Goal: Task Accomplishment & Management: Manage account settings

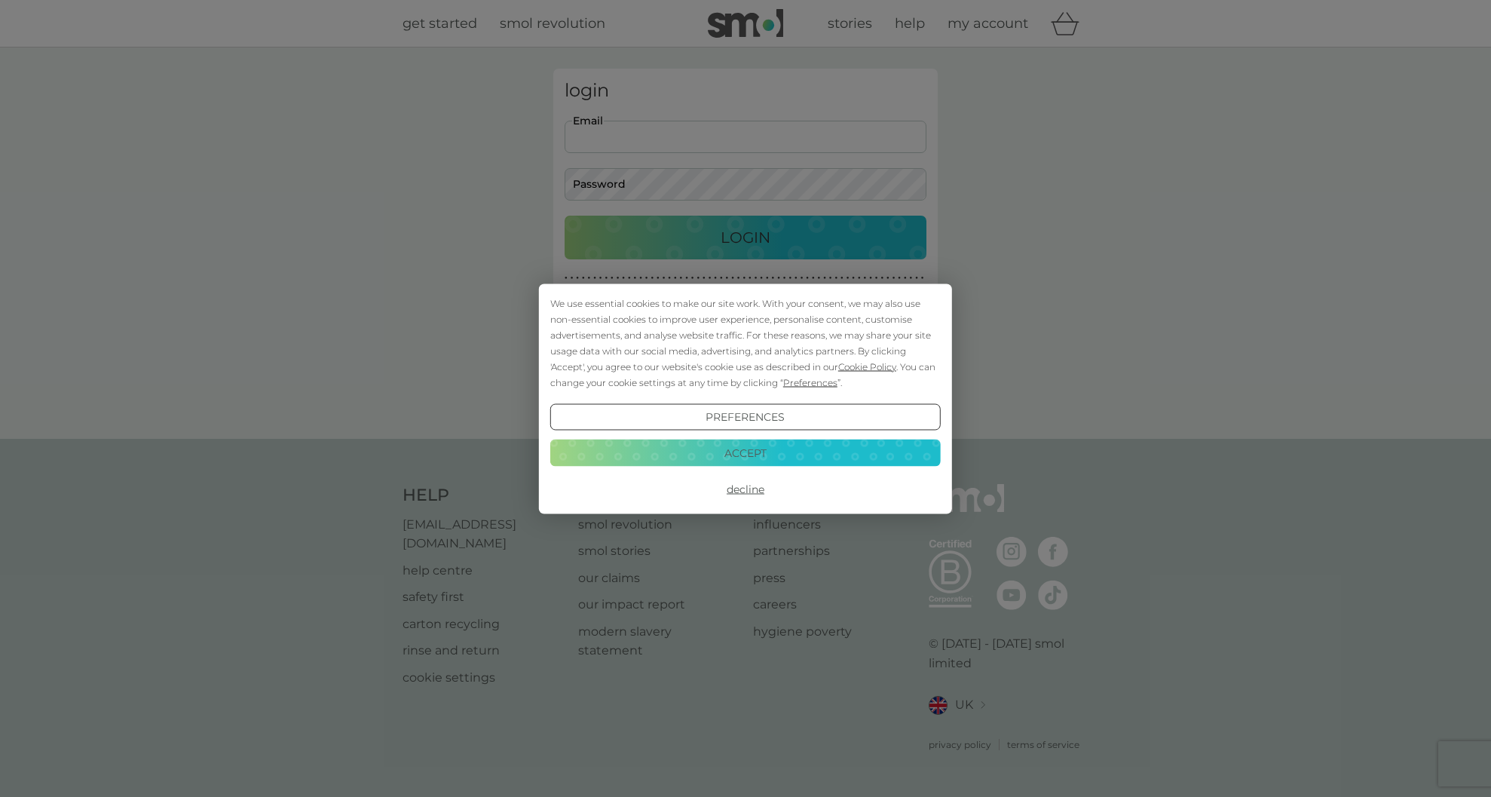
type input "[EMAIL_ADDRESS][DOMAIN_NAME]"
click at [795, 459] on button "Accept" at bounding box center [745, 453] width 391 height 27
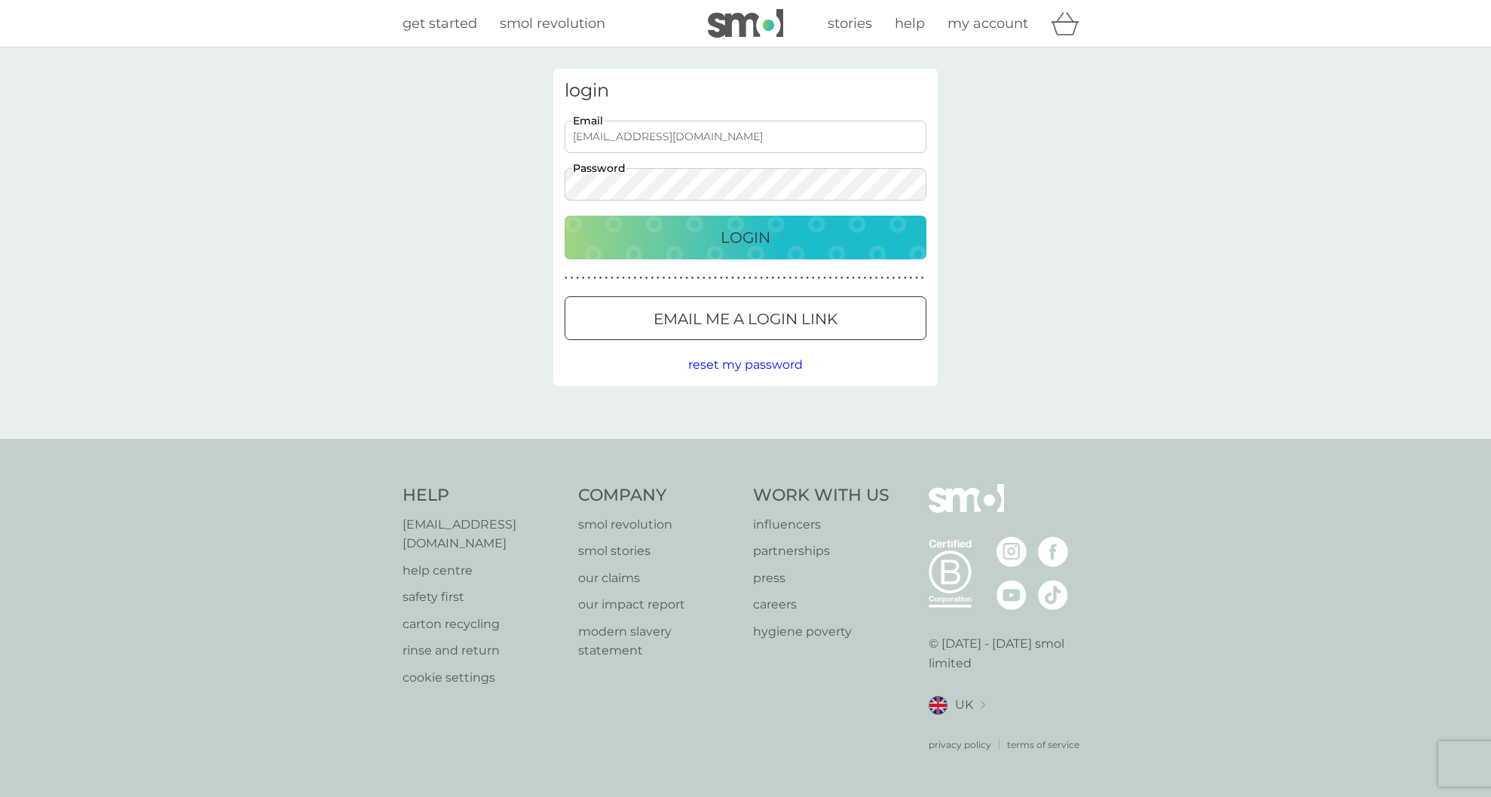
click at [768, 241] on p "Login" at bounding box center [746, 237] width 50 height 24
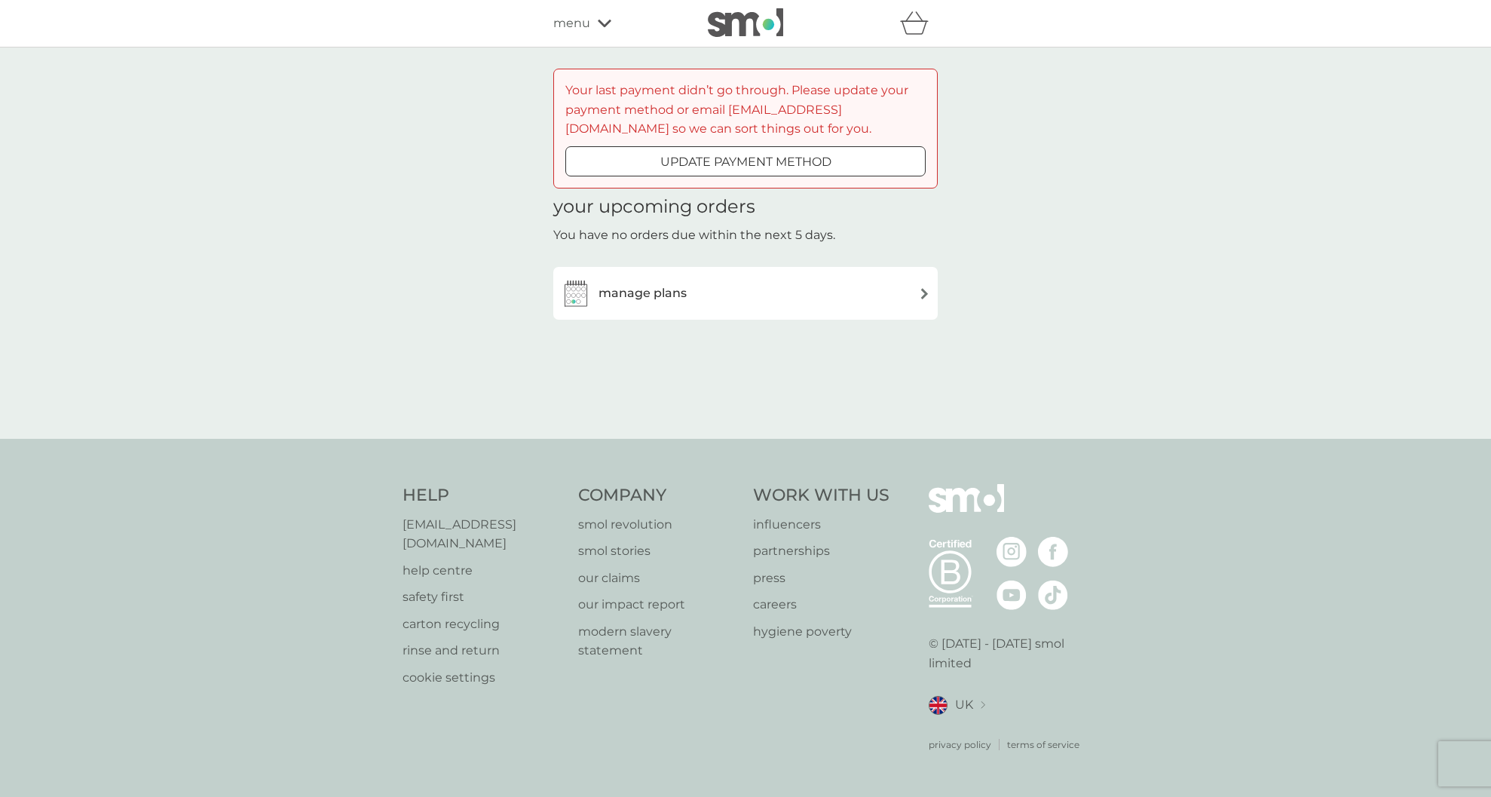
click at [722, 295] on div "manage plans" at bounding box center [745, 293] width 369 height 30
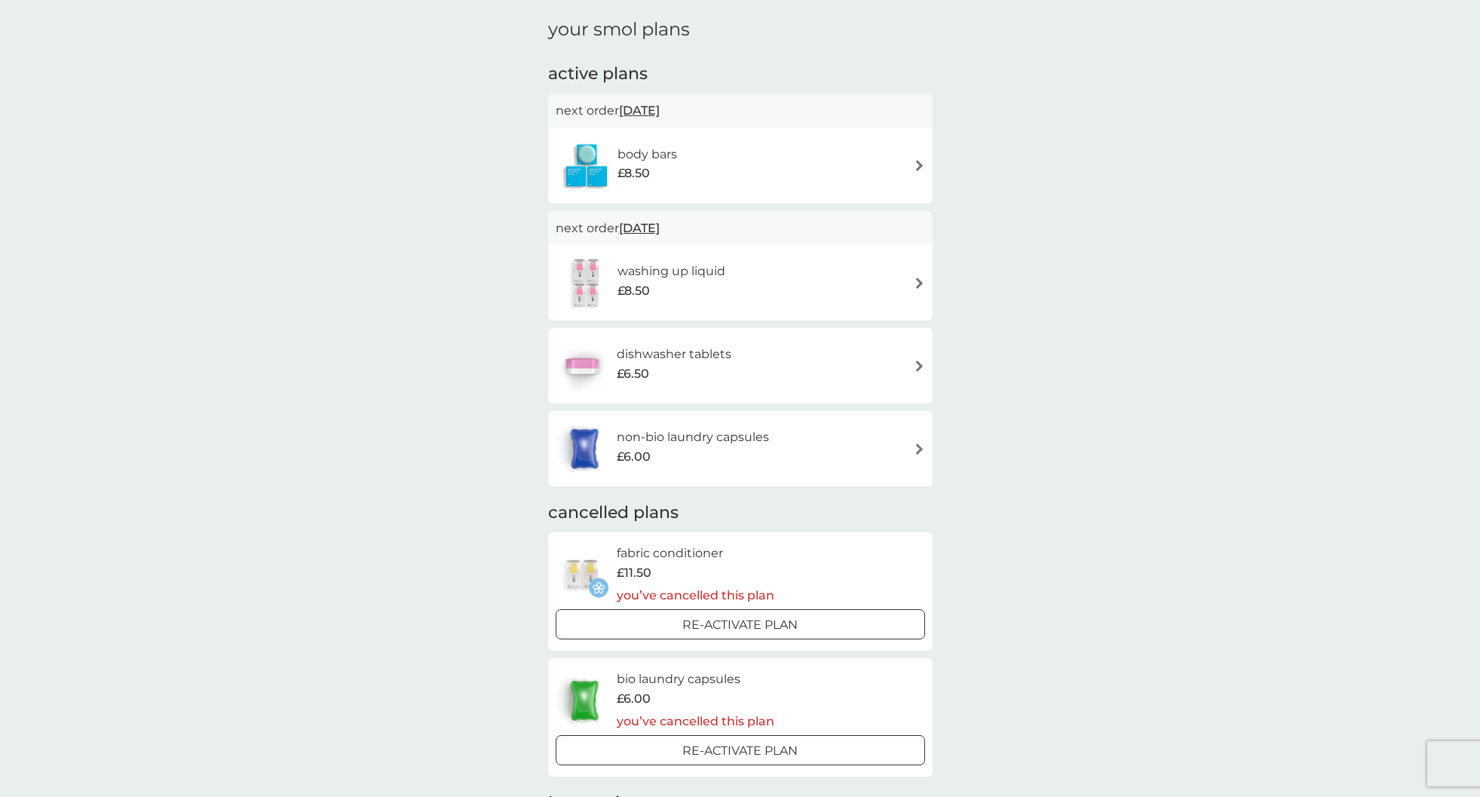
scroll to position [92, 0]
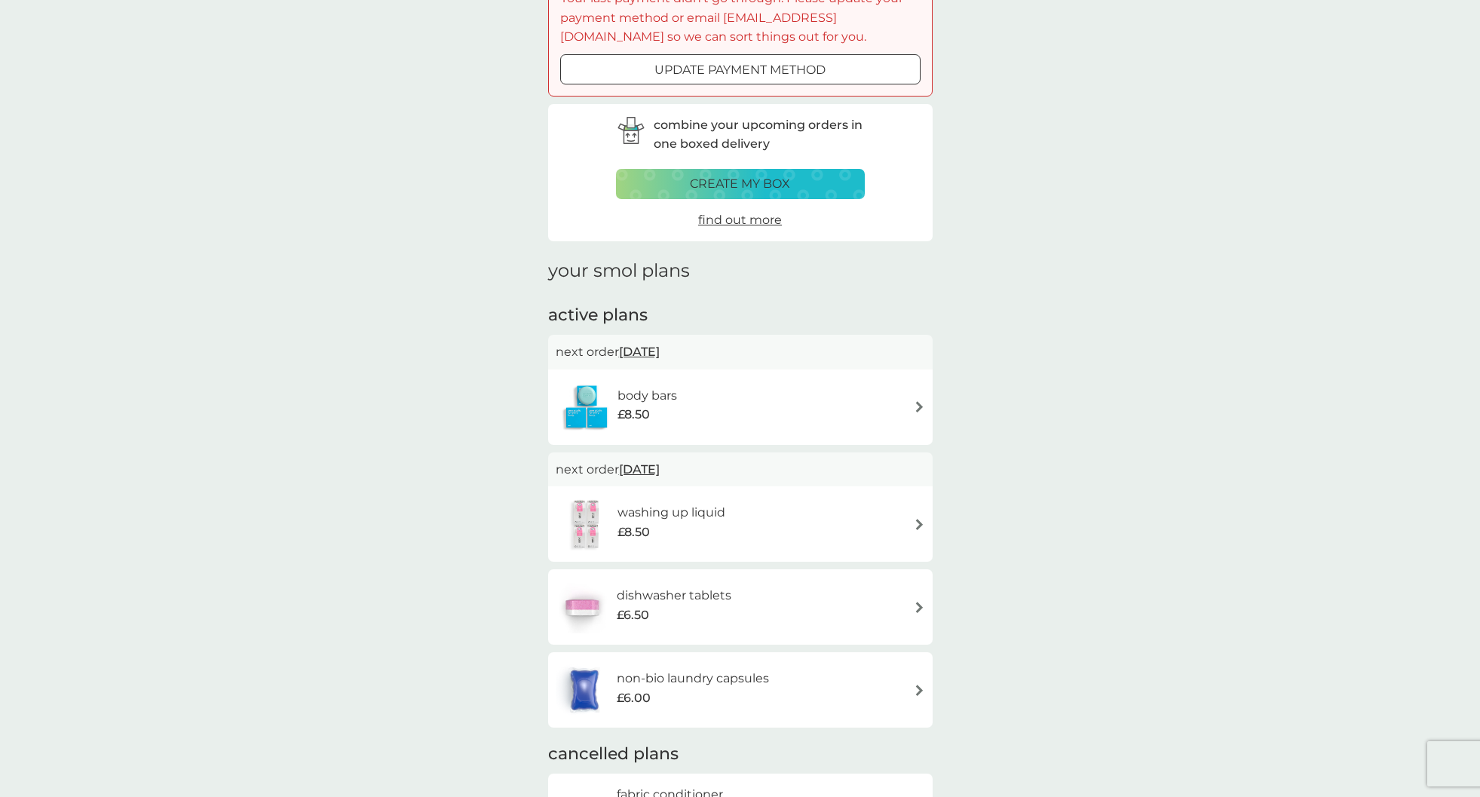
click at [922, 403] on img at bounding box center [919, 406] width 11 height 11
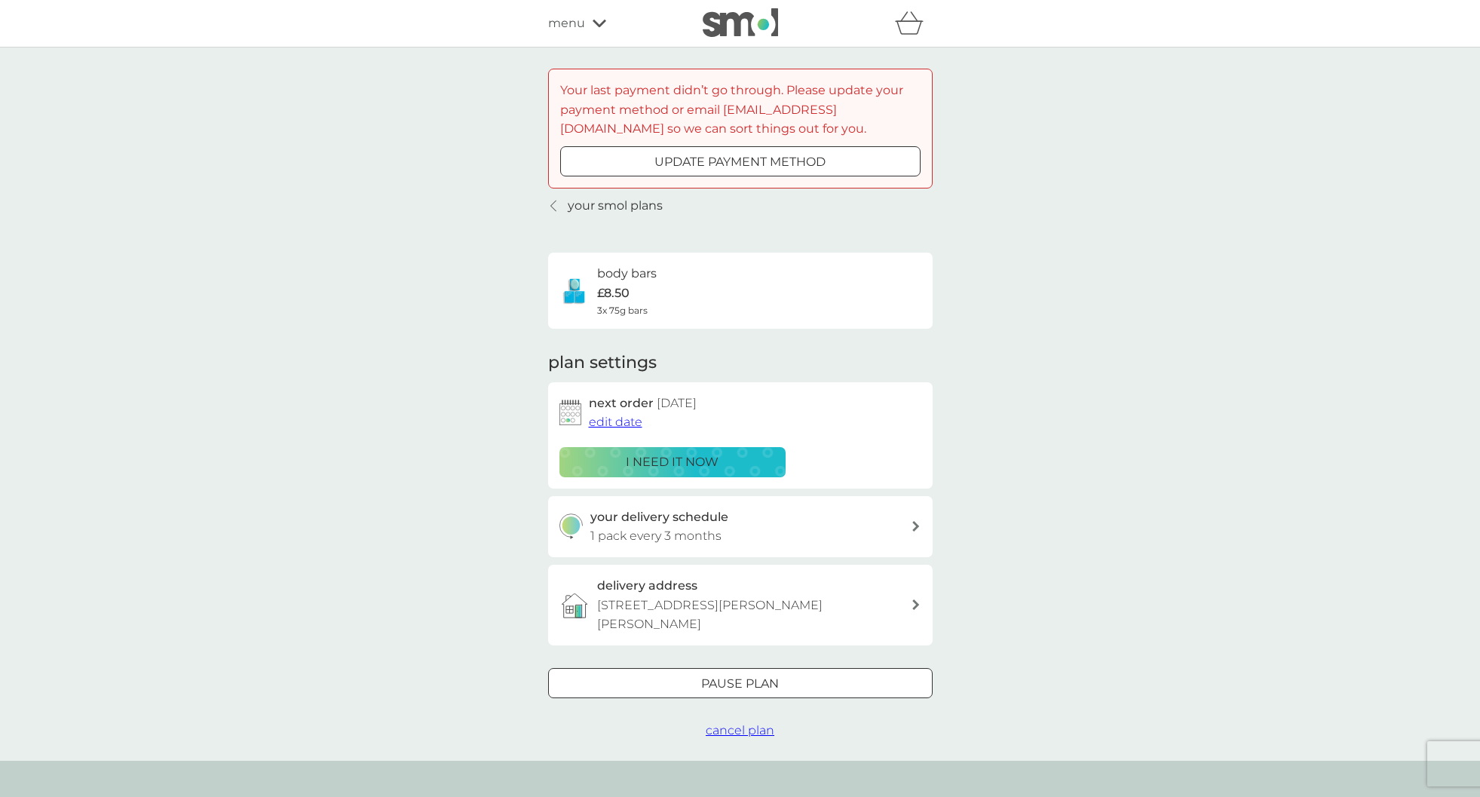
click at [915, 526] on icon at bounding box center [915, 526] width 7 height 11
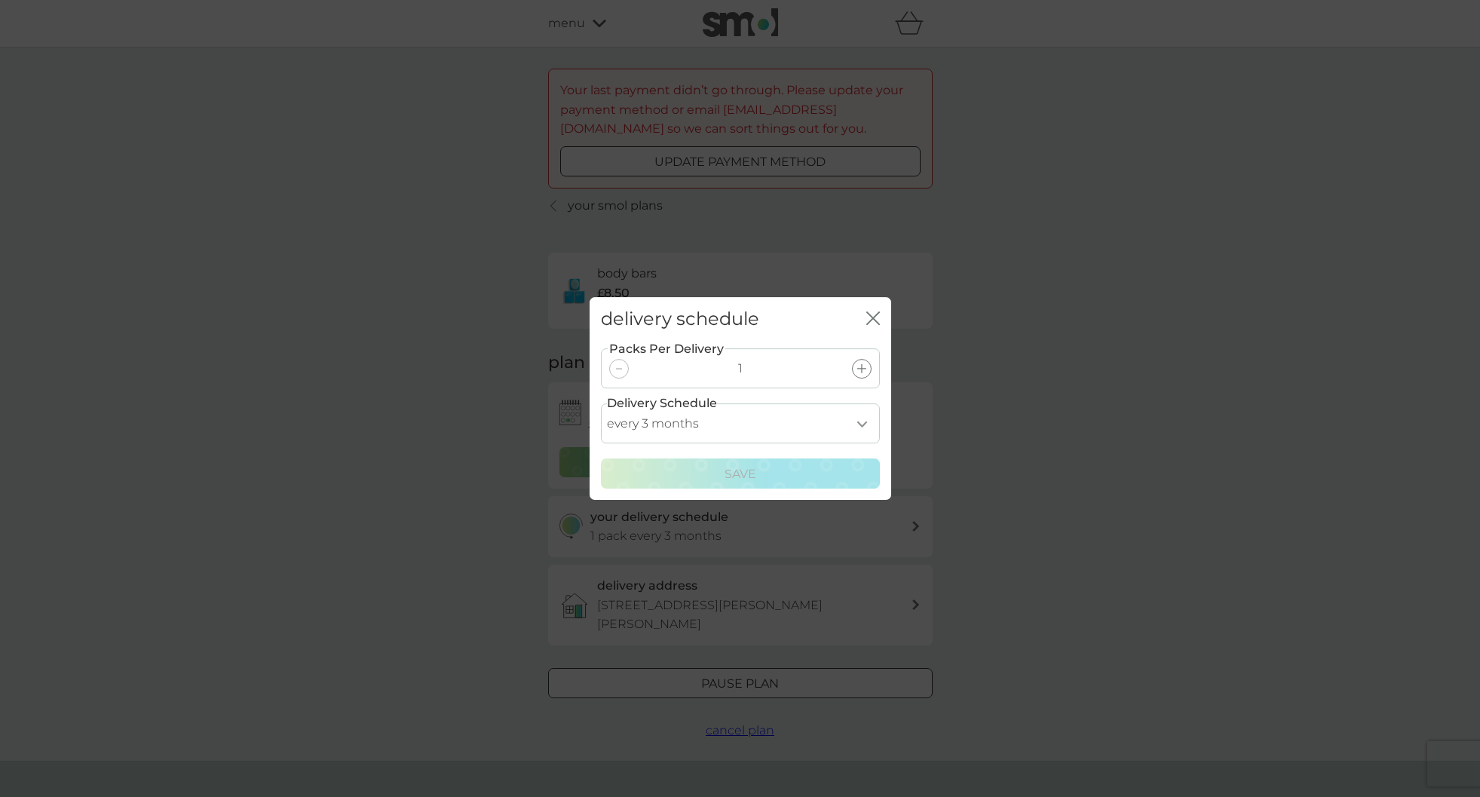
click at [860, 415] on select "every 1 month every 2 months every 3 months every 4 months every 5 months every…" at bounding box center [740, 423] width 279 height 40
select select "6"
click at [601, 403] on select "every 1 month every 2 months every 3 months every 4 months every 5 months every…" at bounding box center [740, 423] width 279 height 40
click at [841, 476] on div "Save" at bounding box center [740, 474] width 259 height 20
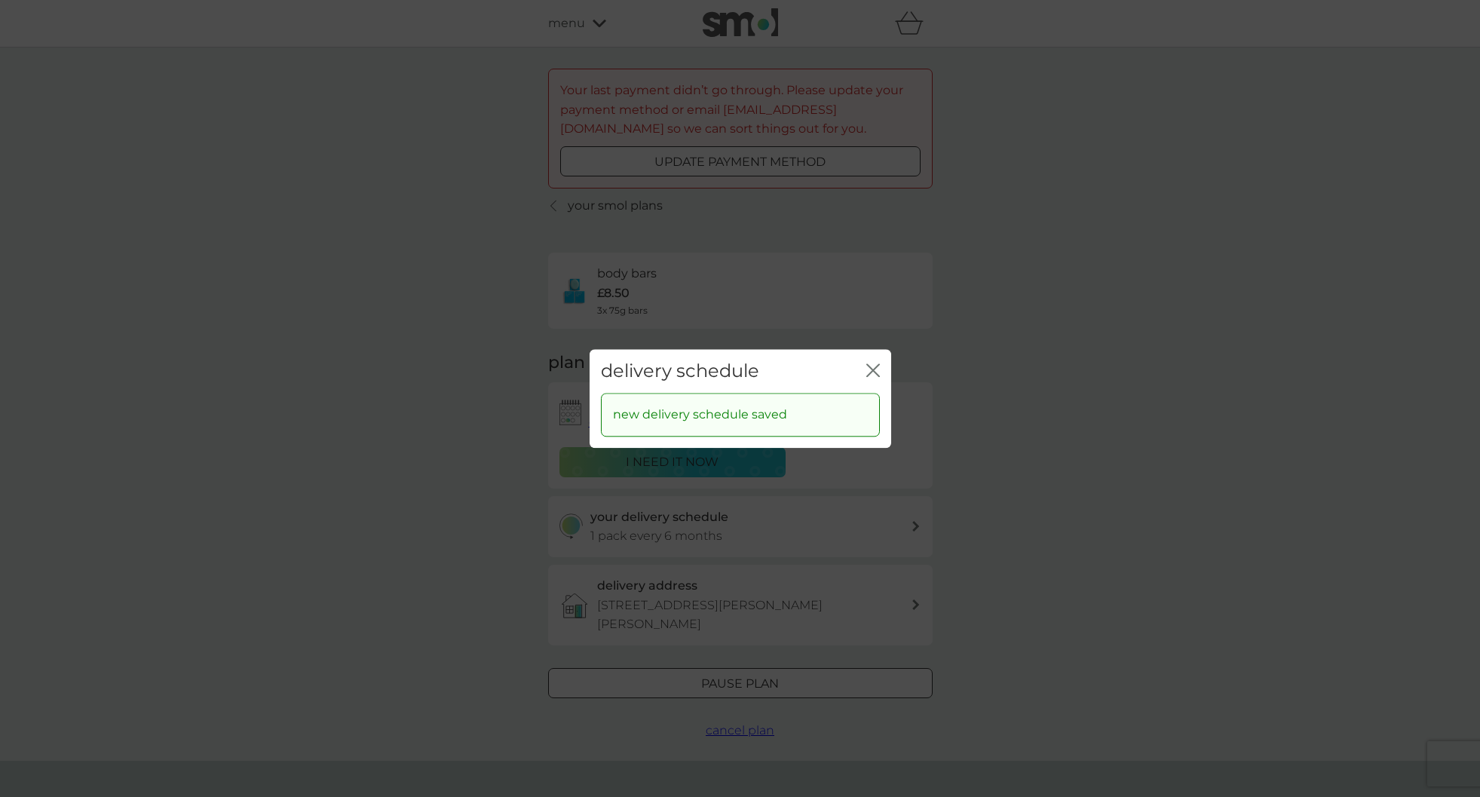
click at [877, 365] on icon "close" at bounding box center [876, 370] width 6 height 12
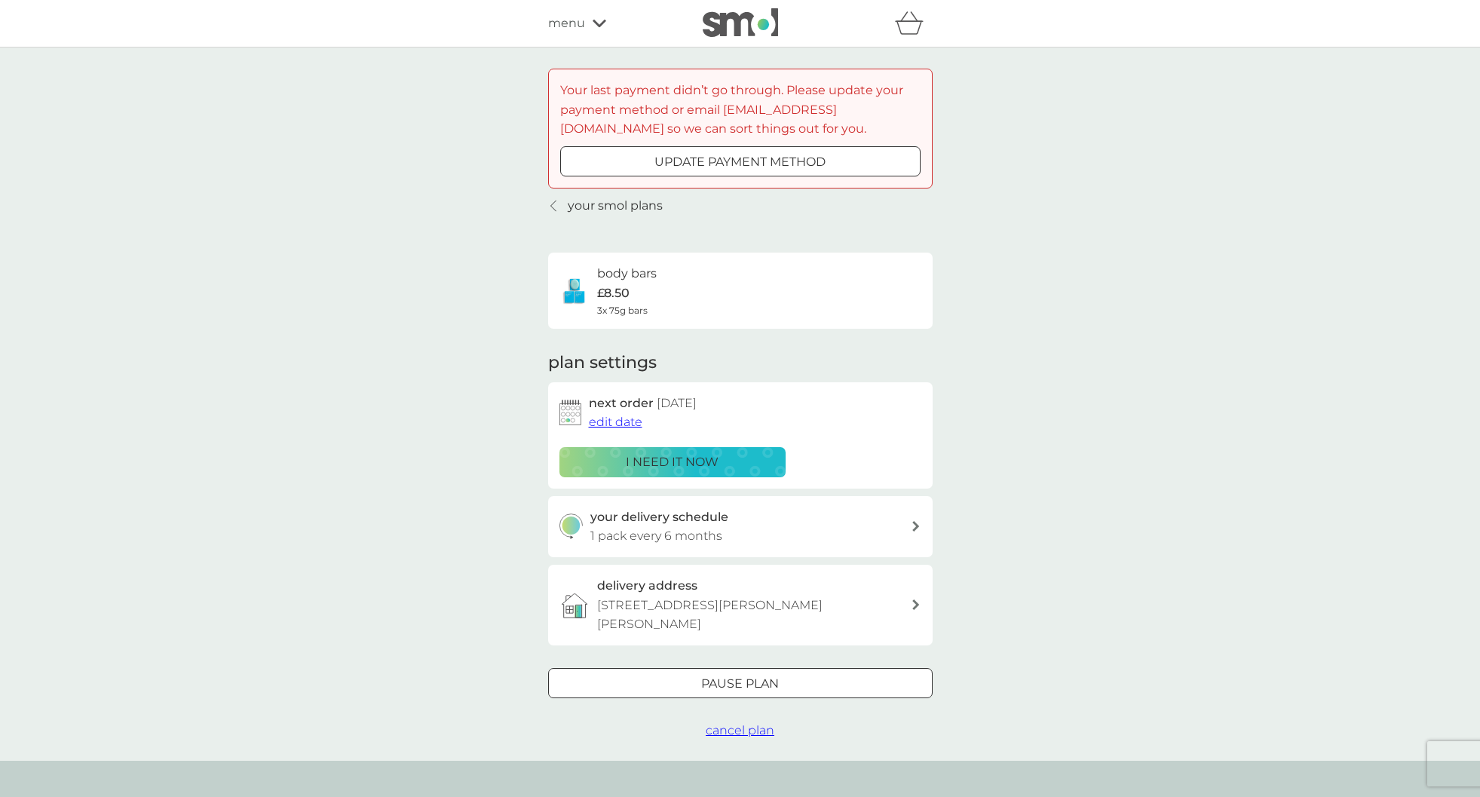
click at [769, 723] on span "cancel plan" at bounding box center [740, 730] width 69 height 14
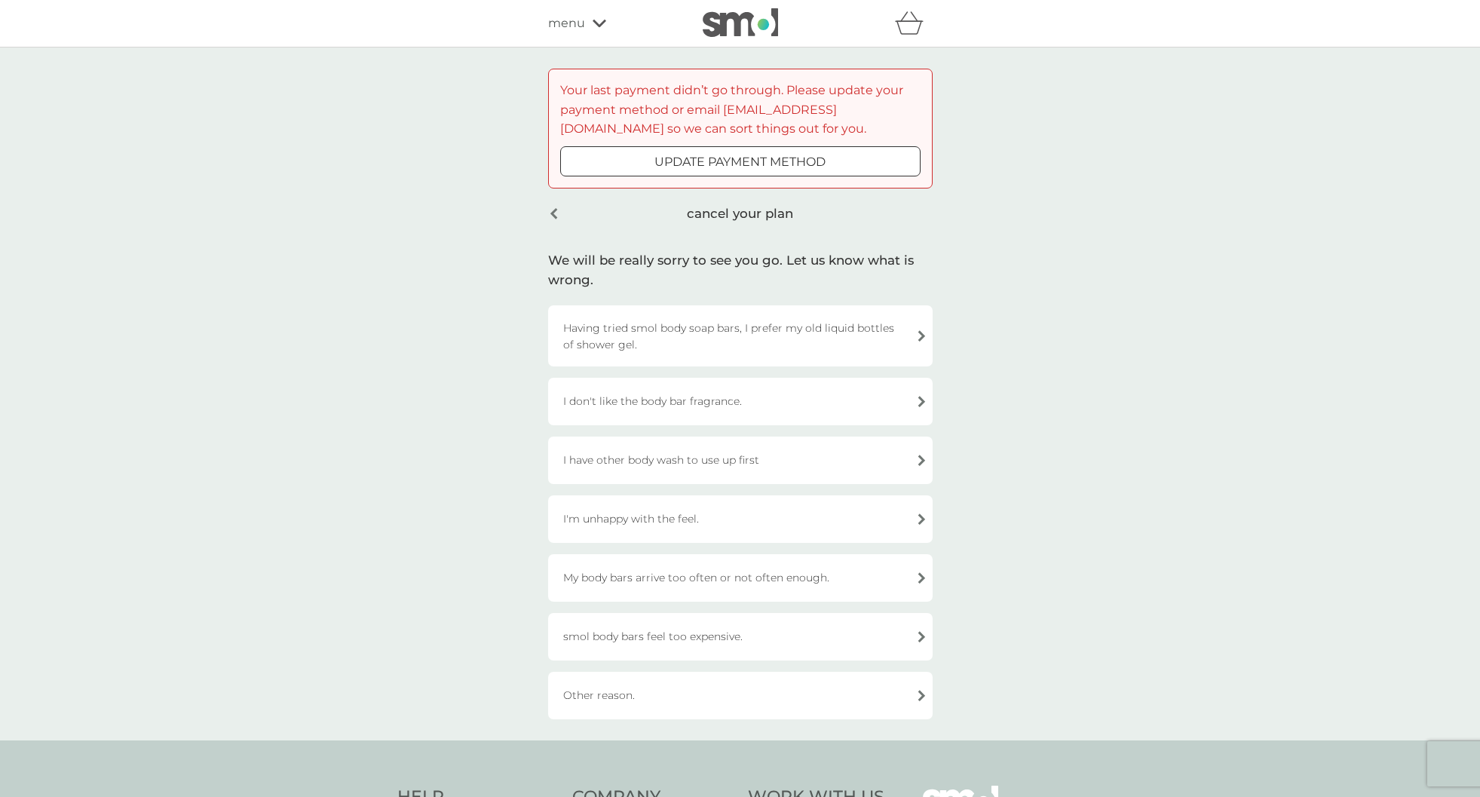
click at [749, 212] on div "cancel your plan" at bounding box center [740, 213] width 385 height 35
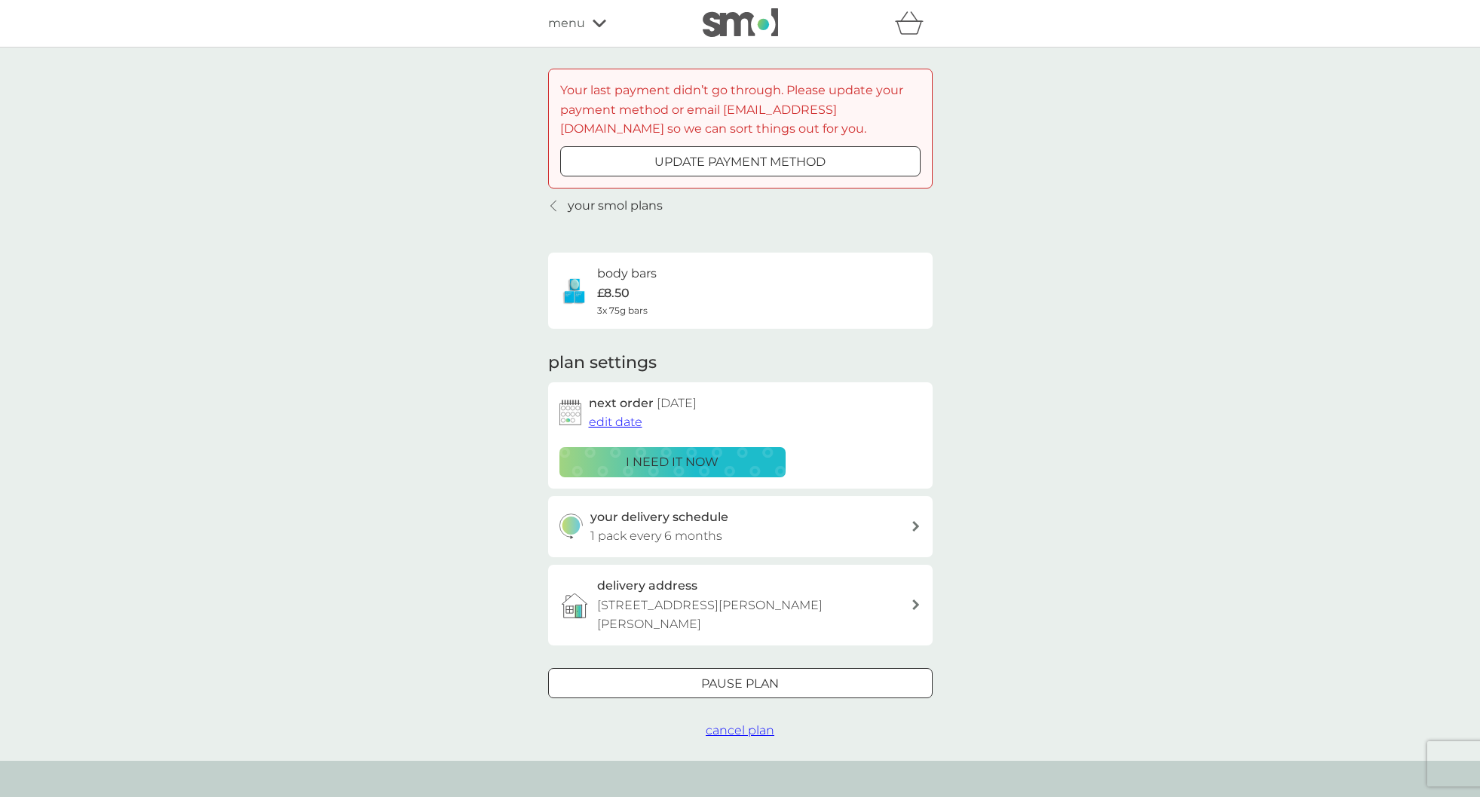
click at [598, 209] on p "your smol plans" at bounding box center [615, 206] width 95 height 20
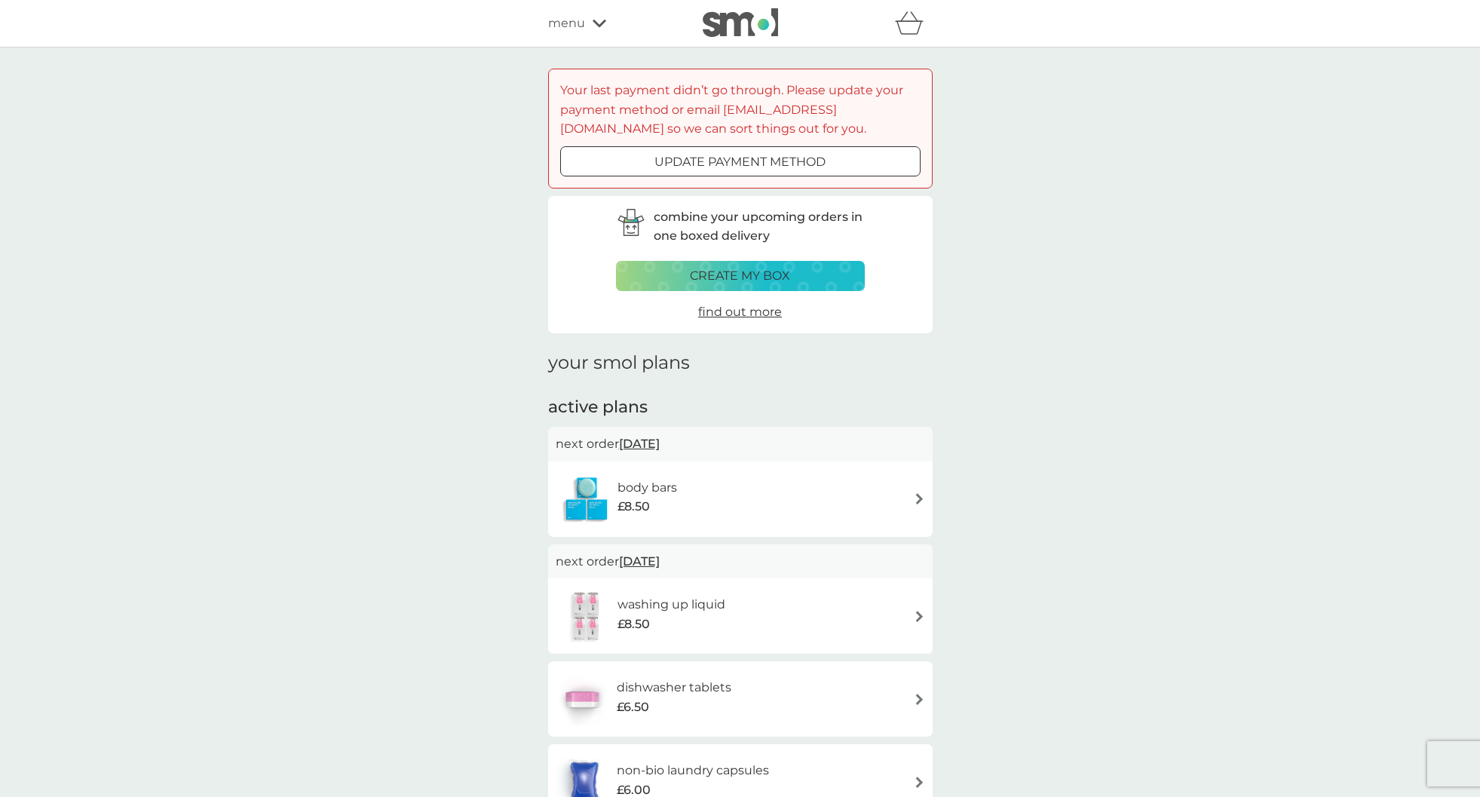
click at [716, 164] on div at bounding box center [740, 162] width 54 height 16
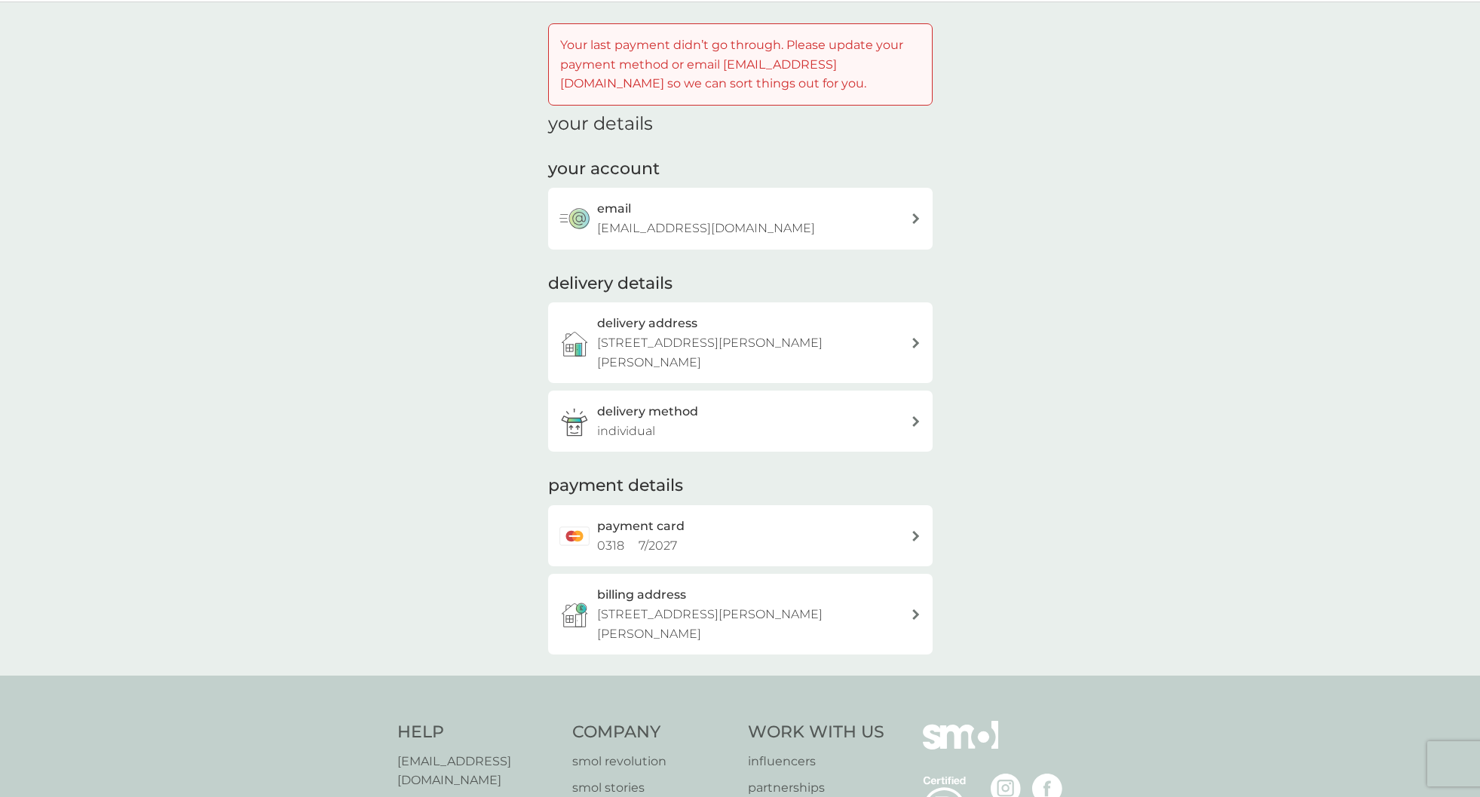
scroll to position [78, 0]
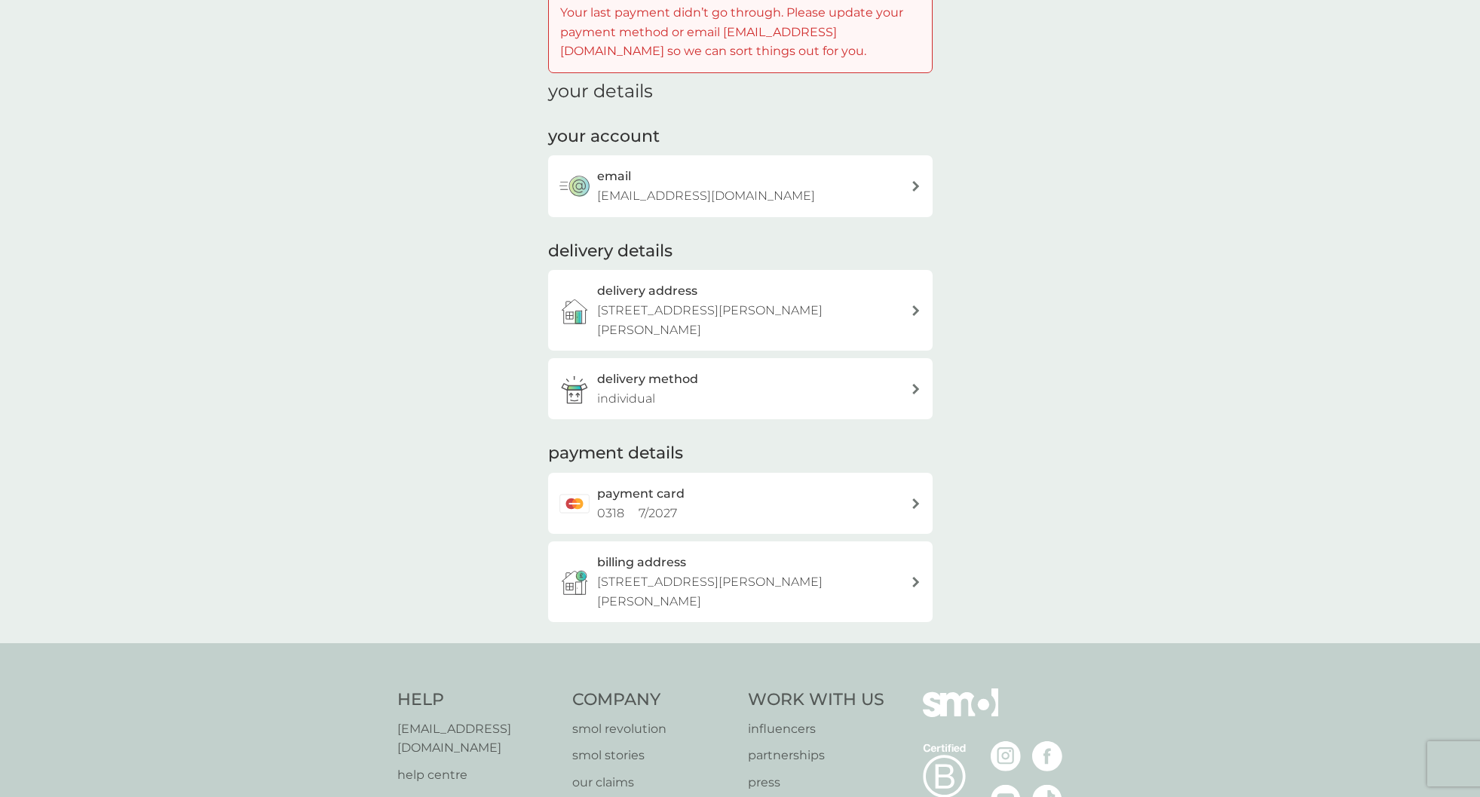
click at [897, 484] on div "payment card 0318 7 / 2027" at bounding box center [754, 503] width 314 height 38
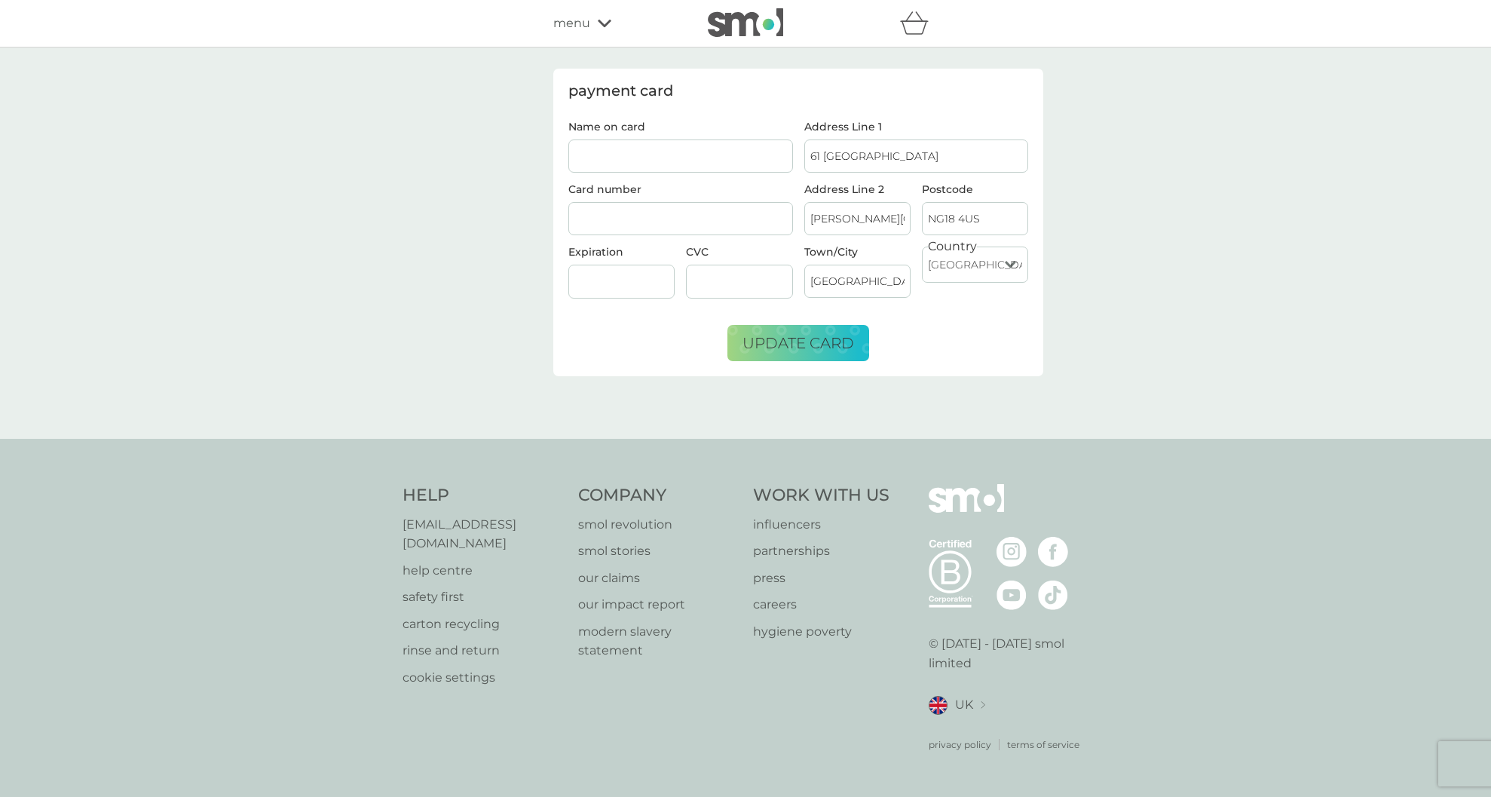
click at [691, 149] on input "Name on card" at bounding box center [681, 155] width 225 height 33
type input "Nicola Reynolds"
type input "07/2027"
click at [763, 337] on span "update card" at bounding box center [799, 343] width 112 height 18
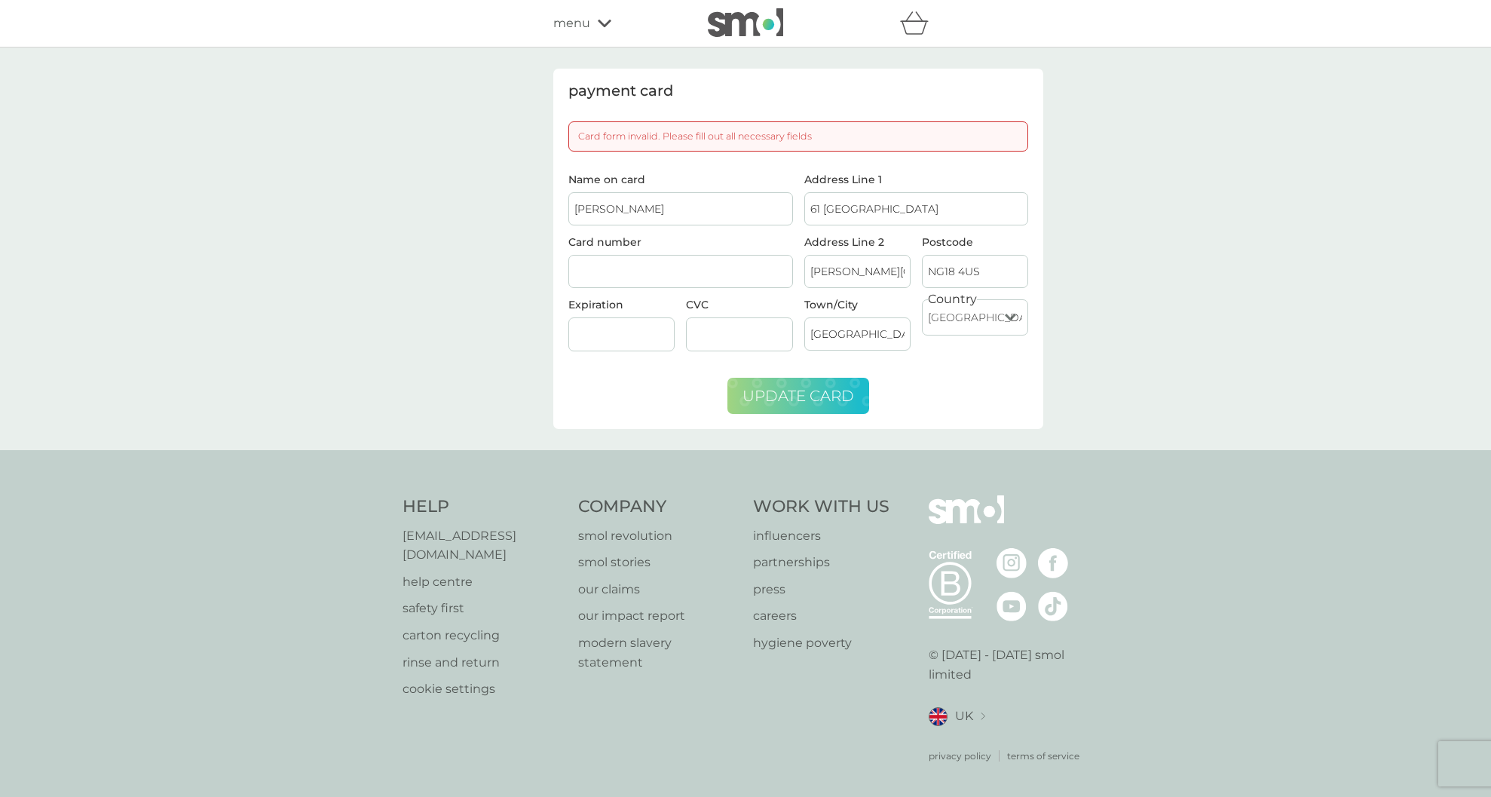
click at [860, 398] on button "update card" at bounding box center [799, 396] width 142 height 36
click at [847, 406] on button "update card" at bounding box center [799, 396] width 142 height 36
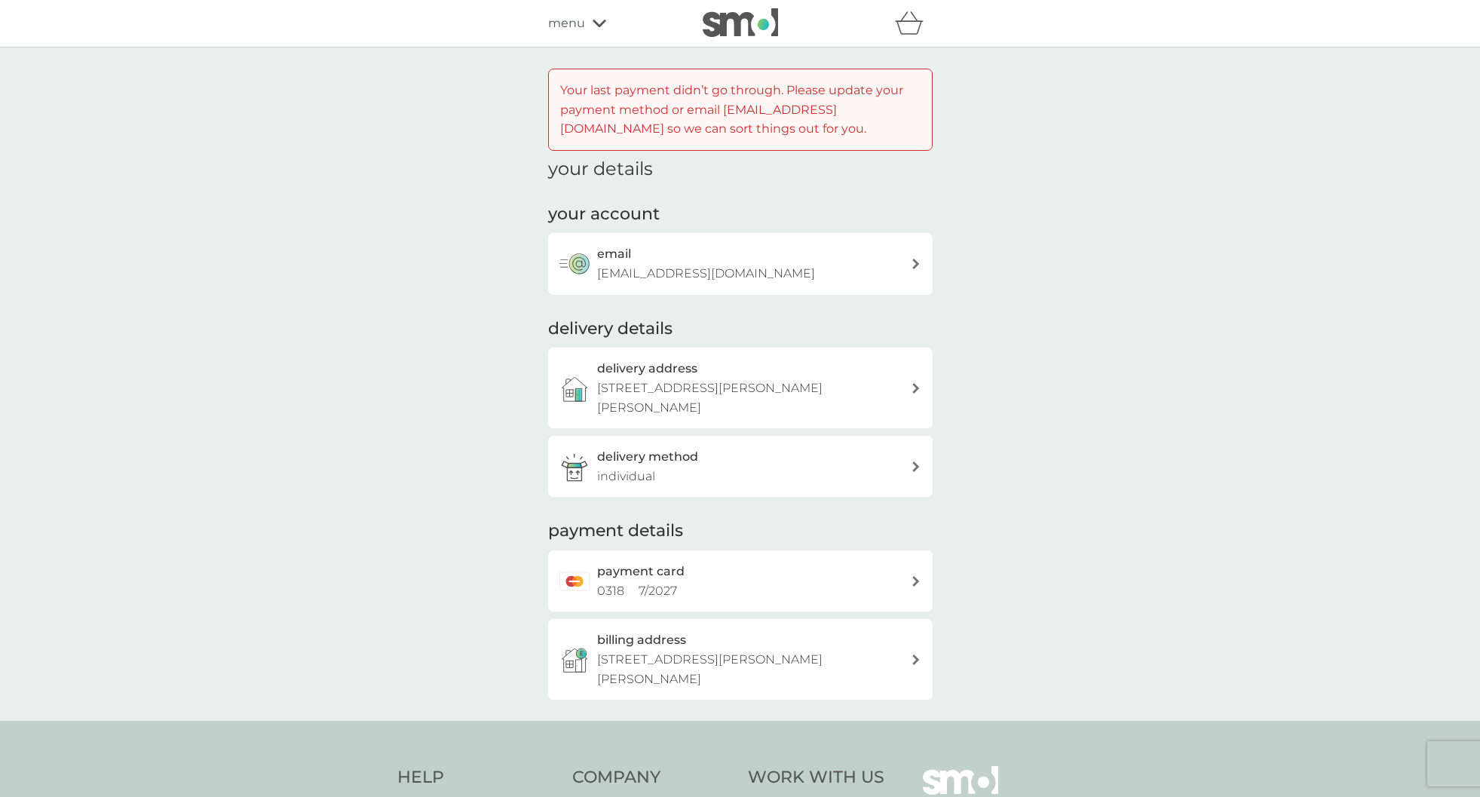
click at [918, 569] on div "payment card 0318 7 / 2027" at bounding box center [740, 580] width 385 height 61
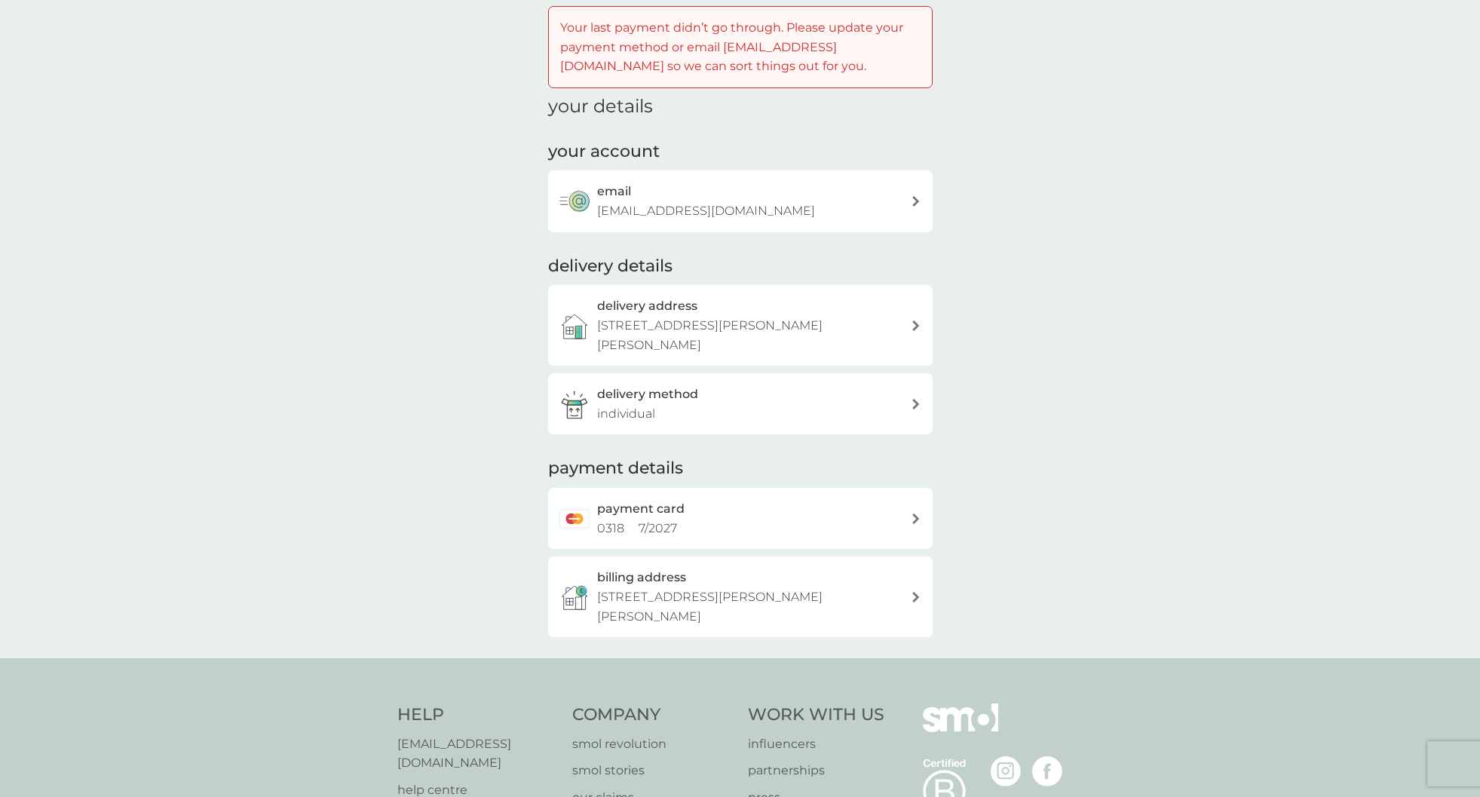
scroll to position [85, 0]
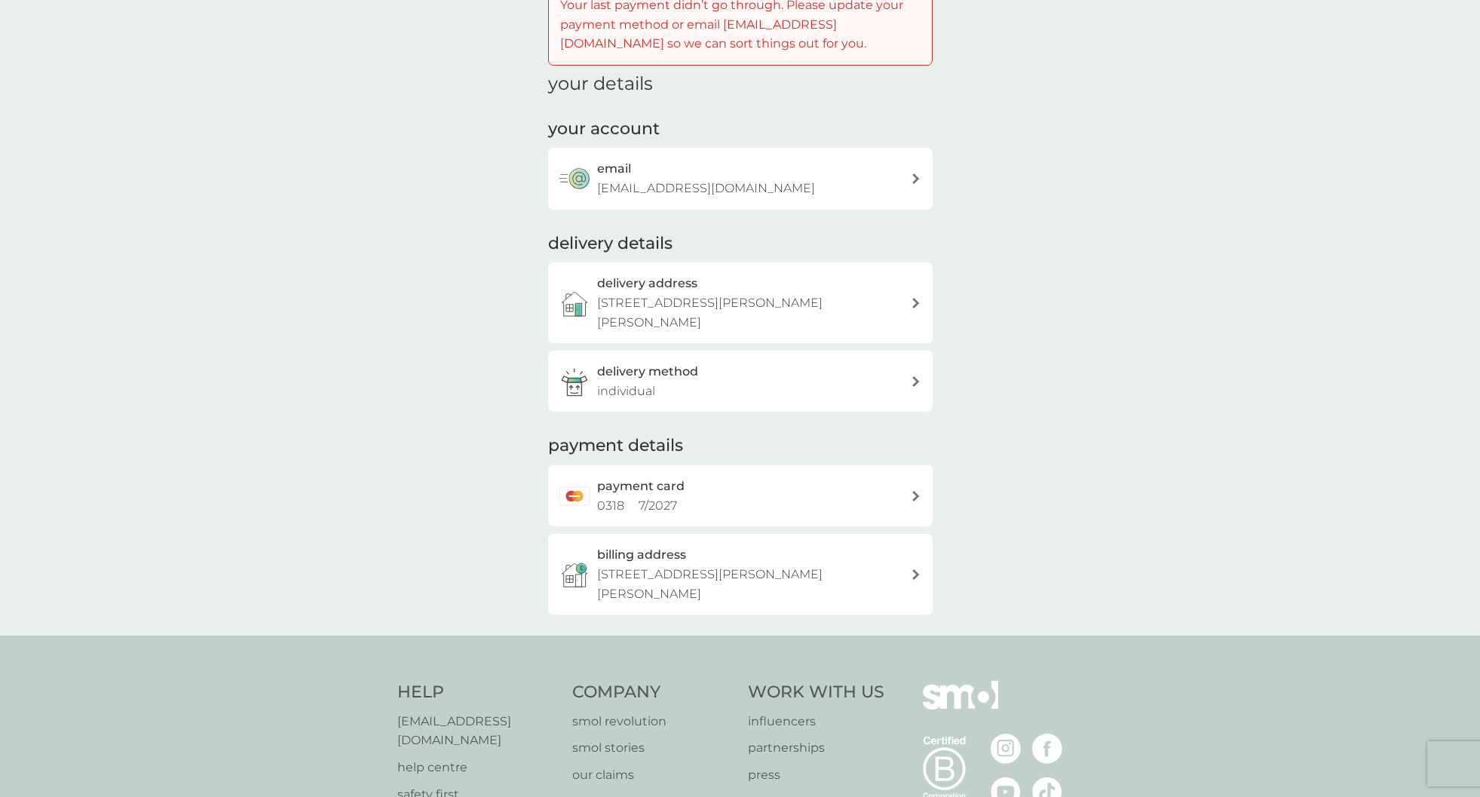
click at [839, 565] on p "61 Valley View, Berry Hill Park, Mansfield, NG18 4US" at bounding box center [754, 584] width 314 height 38
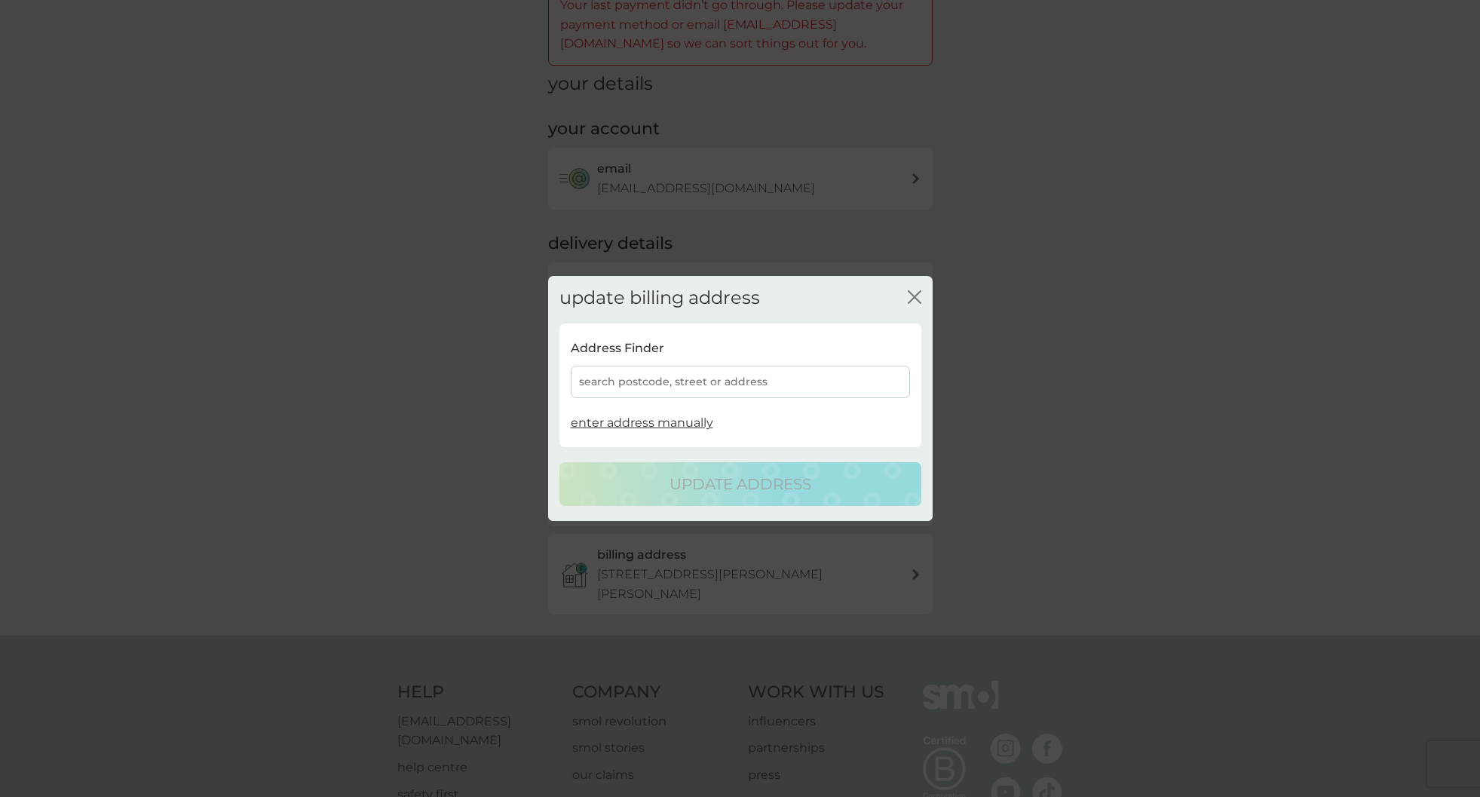
click at [911, 294] on icon "close" at bounding box center [912, 297] width 6 height 12
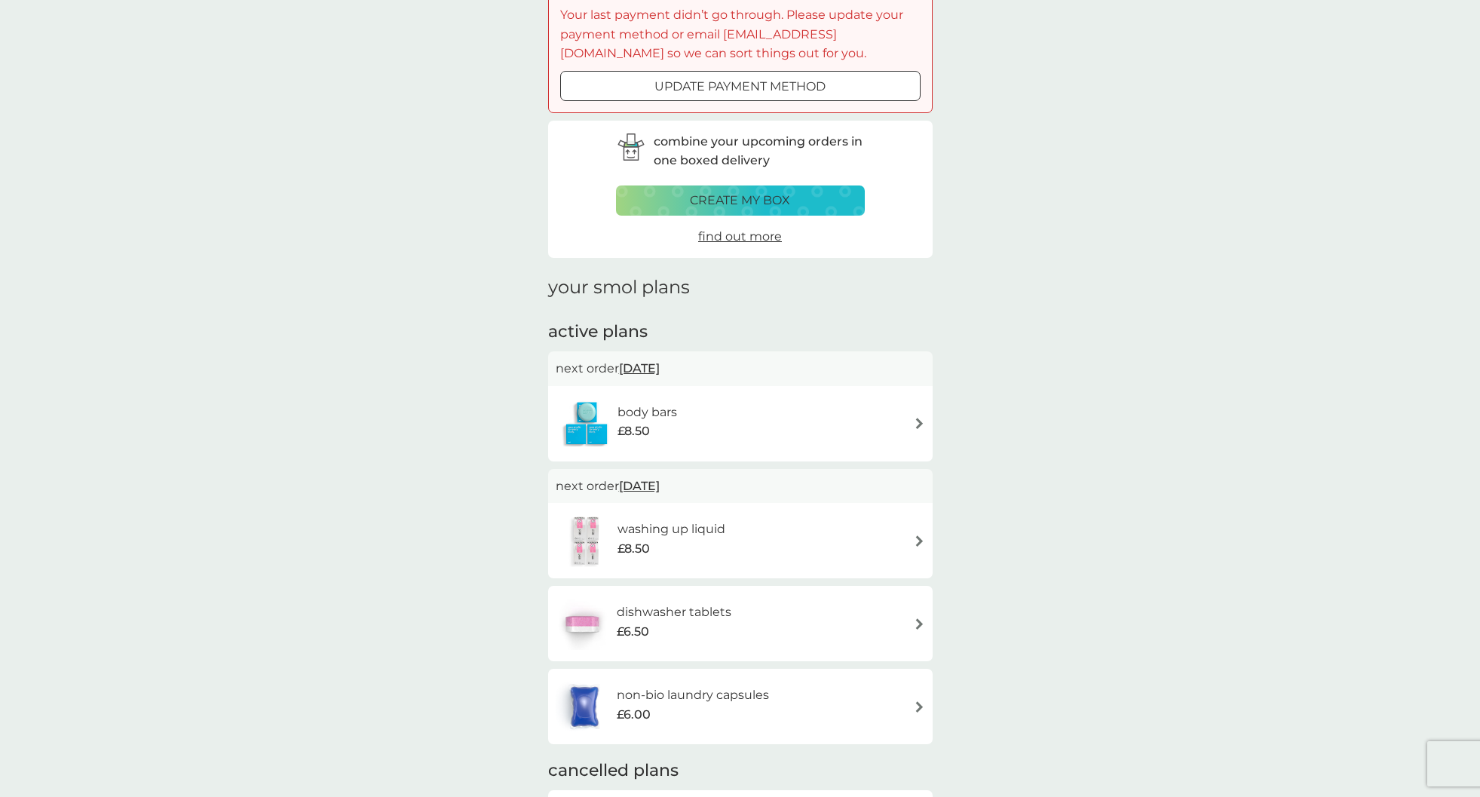
scroll to position [208, 0]
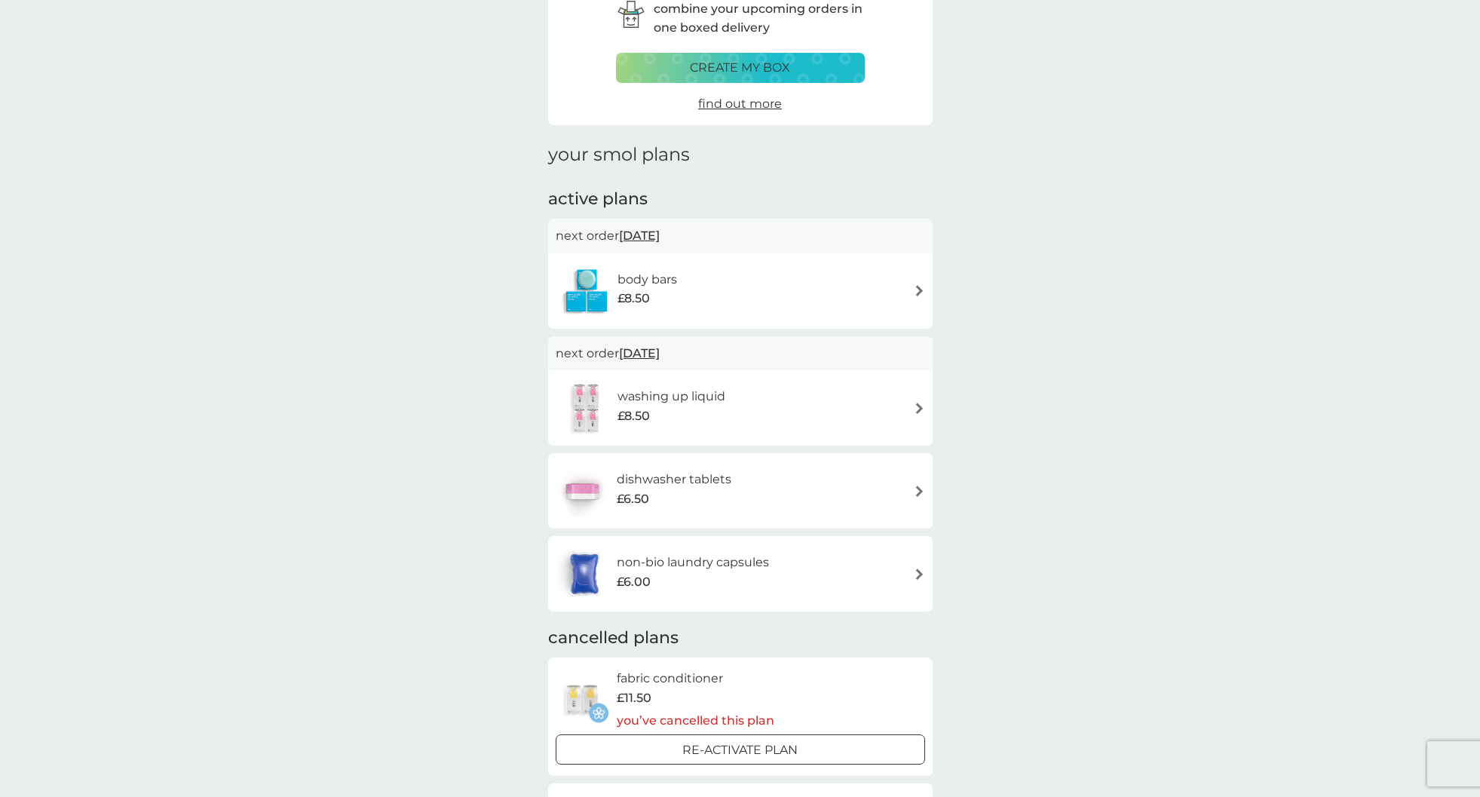
click at [923, 409] on img at bounding box center [919, 408] width 11 height 11
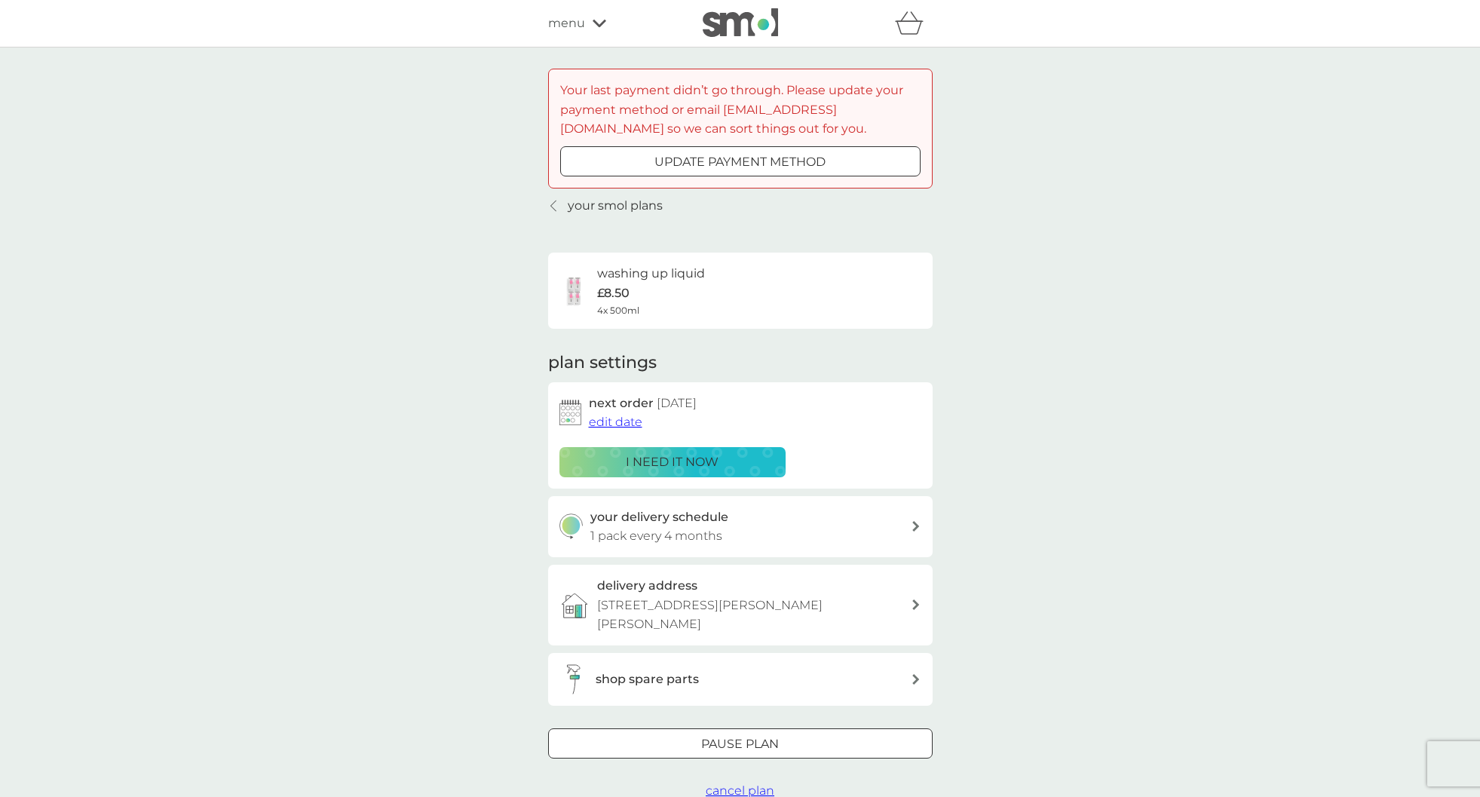
click at [919, 525] on icon at bounding box center [916, 526] width 8 height 11
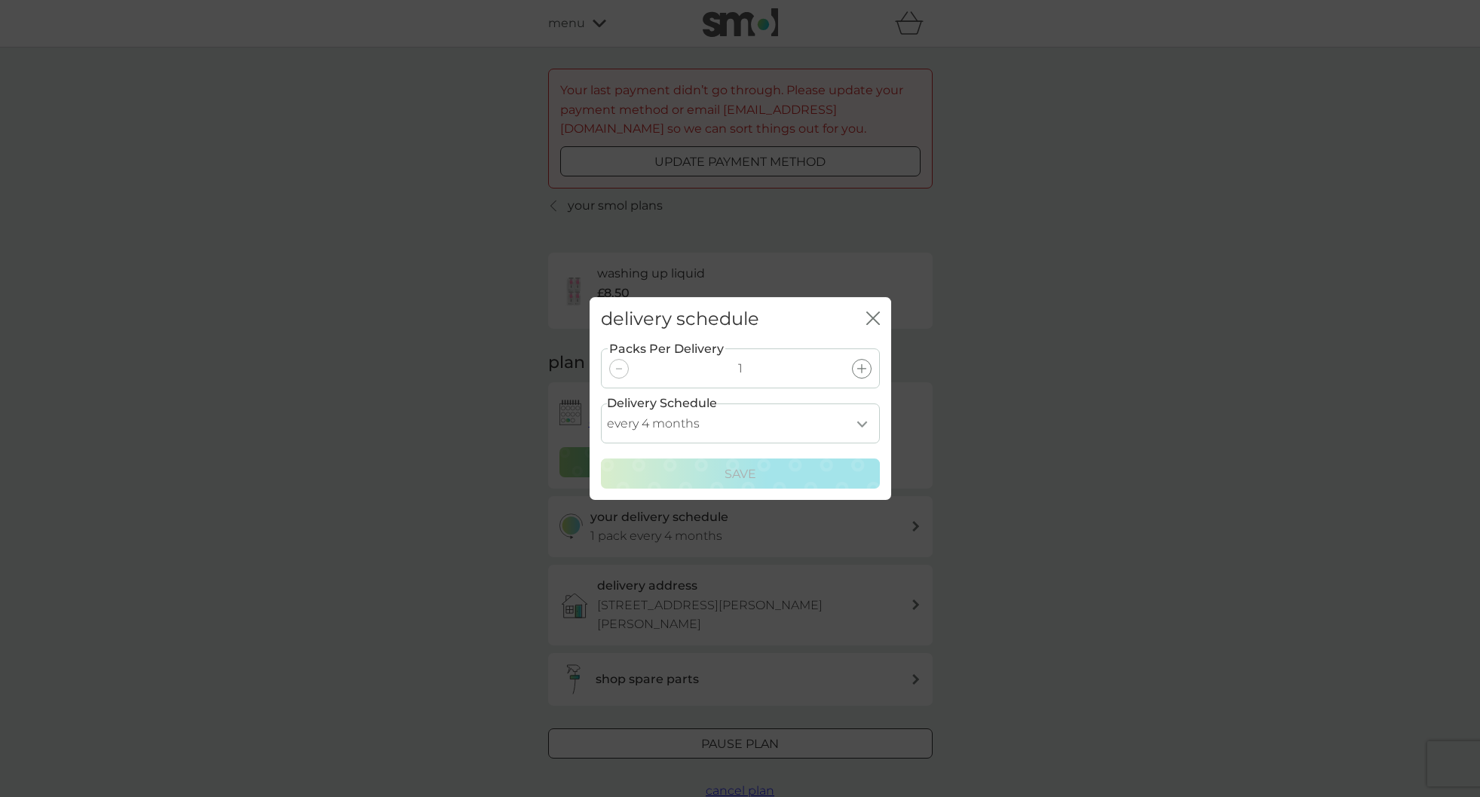
click at [818, 425] on select "every 1 month every 2 months every 3 months every 4 months every 5 months every…" at bounding box center [740, 423] width 279 height 40
select select "6"
click at [601, 403] on select "every 1 month every 2 months every 3 months every 4 months every 5 months every…" at bounding box center [740, 423] width 279 height 40
click at [852, 474] on div "Save" at bounding box center [740, 474] width 259 height 20
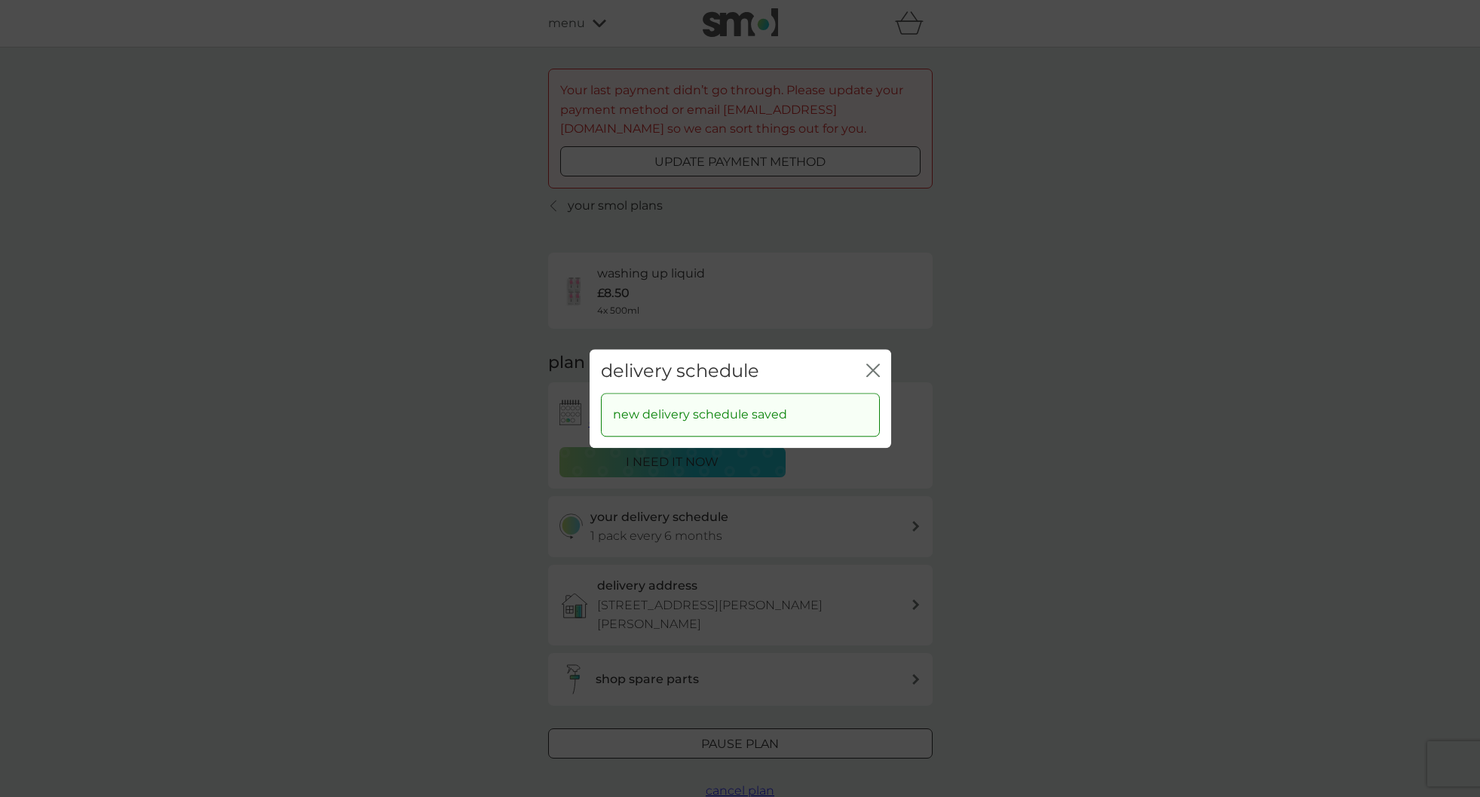
click at [875, 369] on icon "close" at bounding box center [873, 370] width 14 height 14
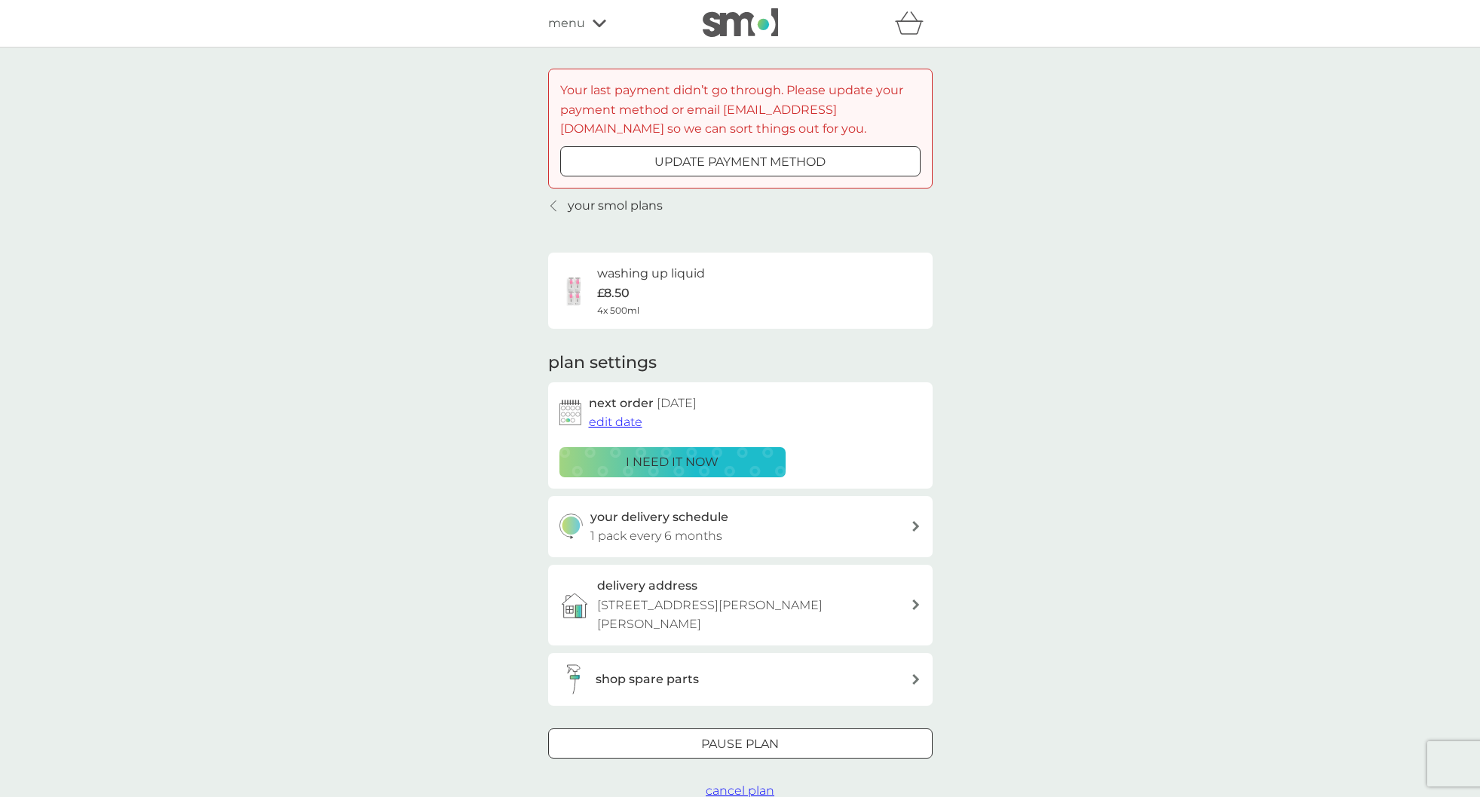
click at [563, 207] on link "your smol plans" at bounding box center [605, 206] width 115 height 20
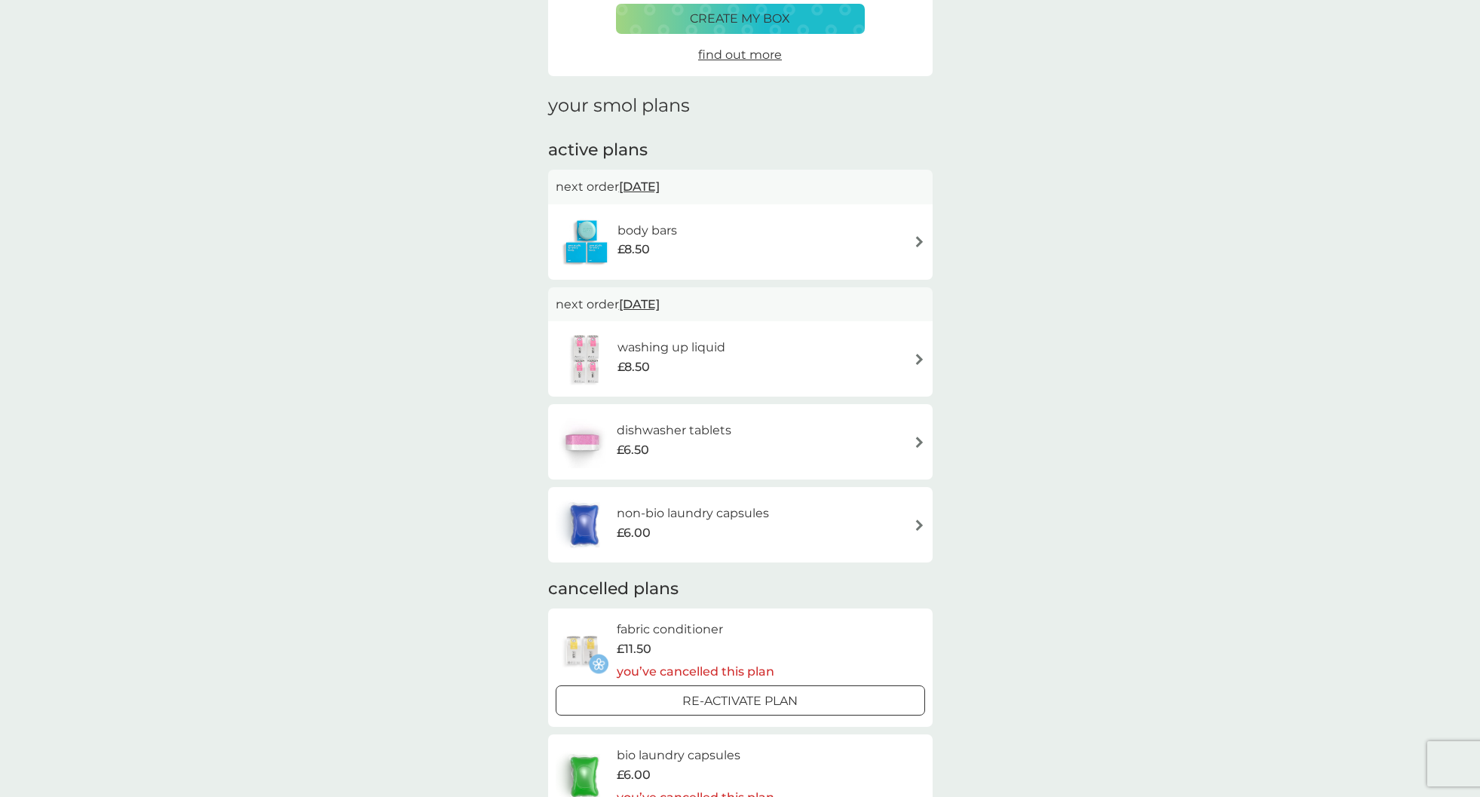
scroll to position [273, 0]
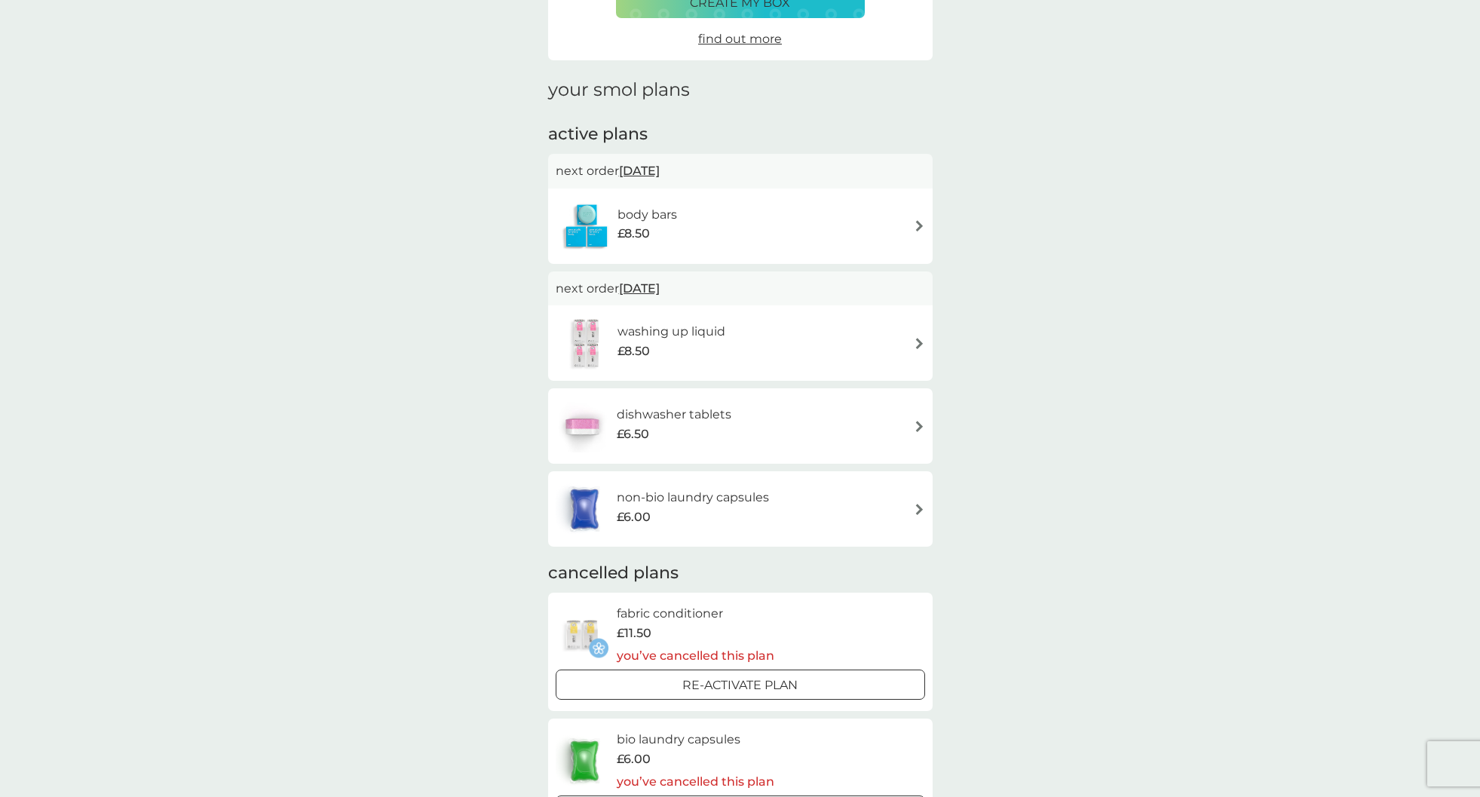
click at [918, 507] on img at bounding box center [919, 509] width 11 height 11
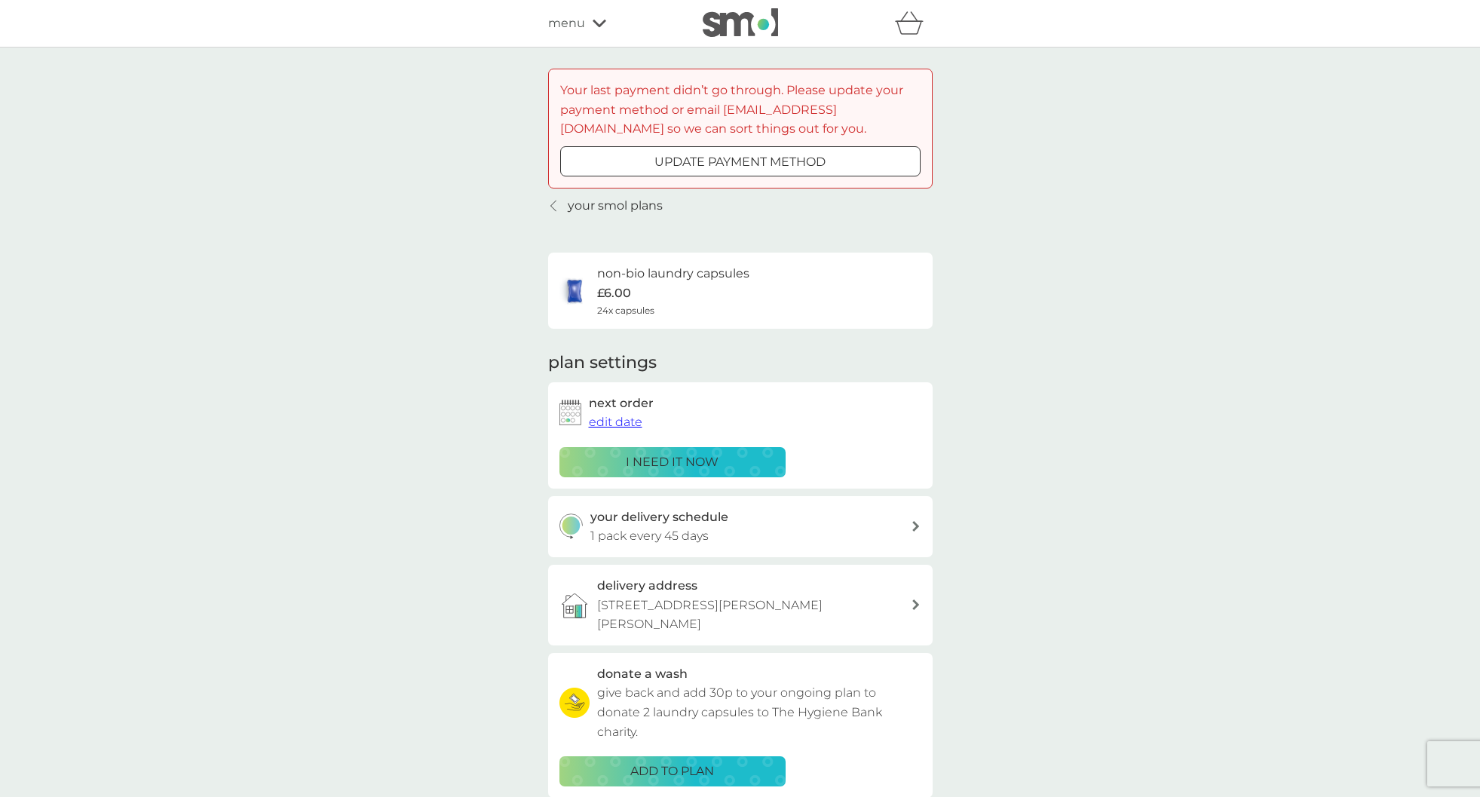
click at [742, 465] on div "i need it now" at bounding box center [672, 462] width 207 height 20
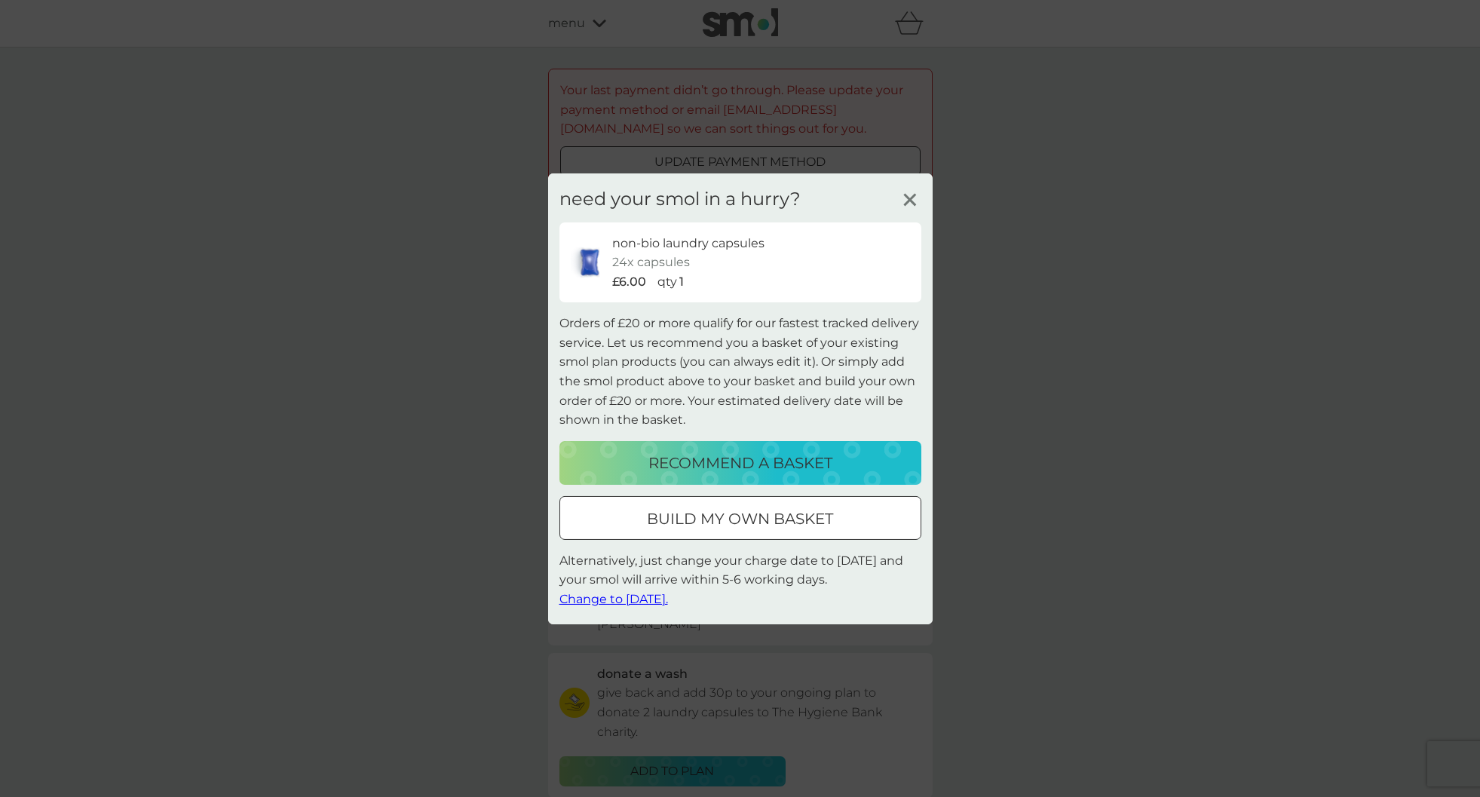
click at [914, 195] on line at bounding box center [909, 199] width 11 height 11
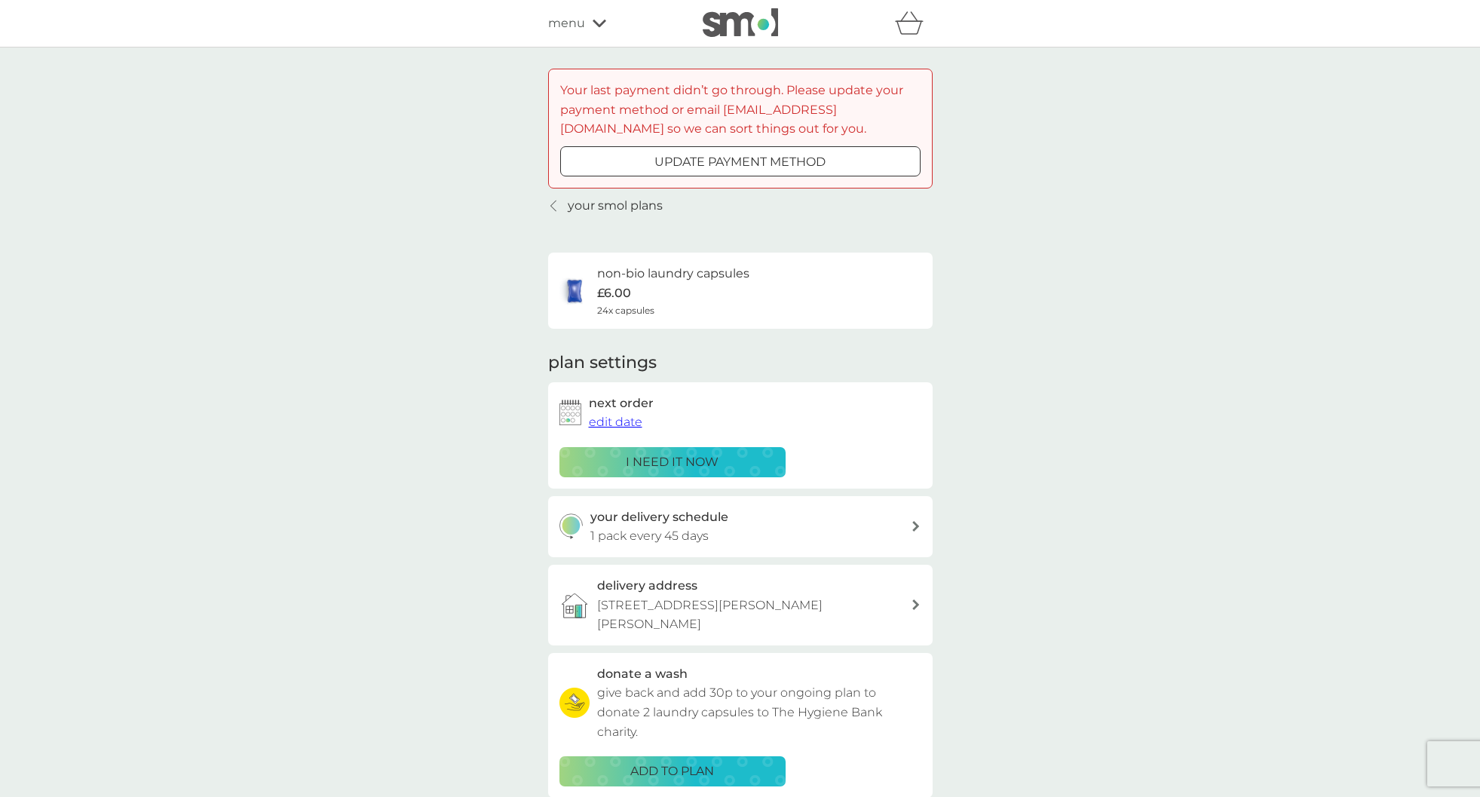
click at [583, 24] on span "menu" at bounding box center [566, 24] width 37 height 20
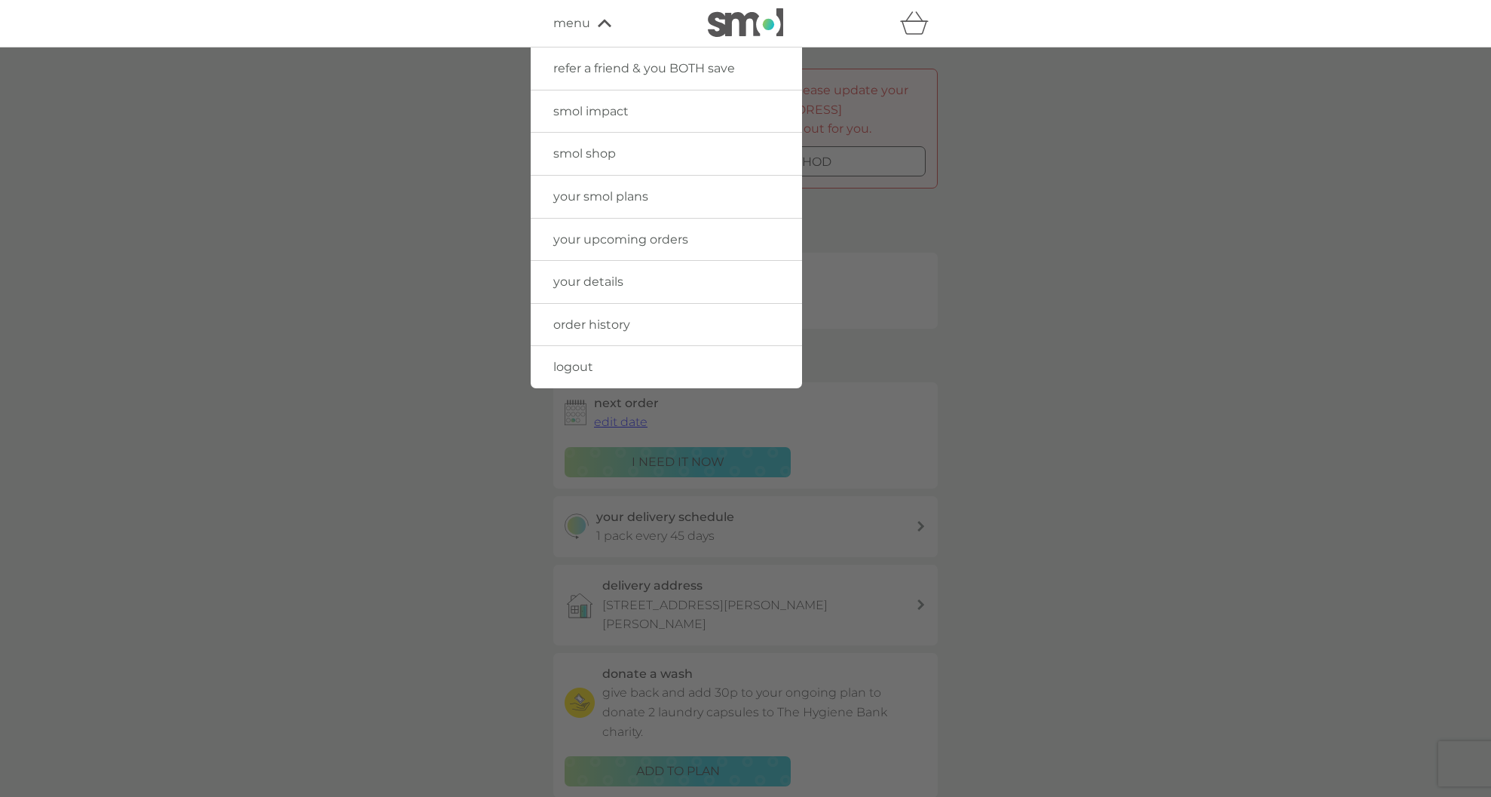
click at [630, 329] on span "order history" at bounding box center [591, 324] width 77 height 14
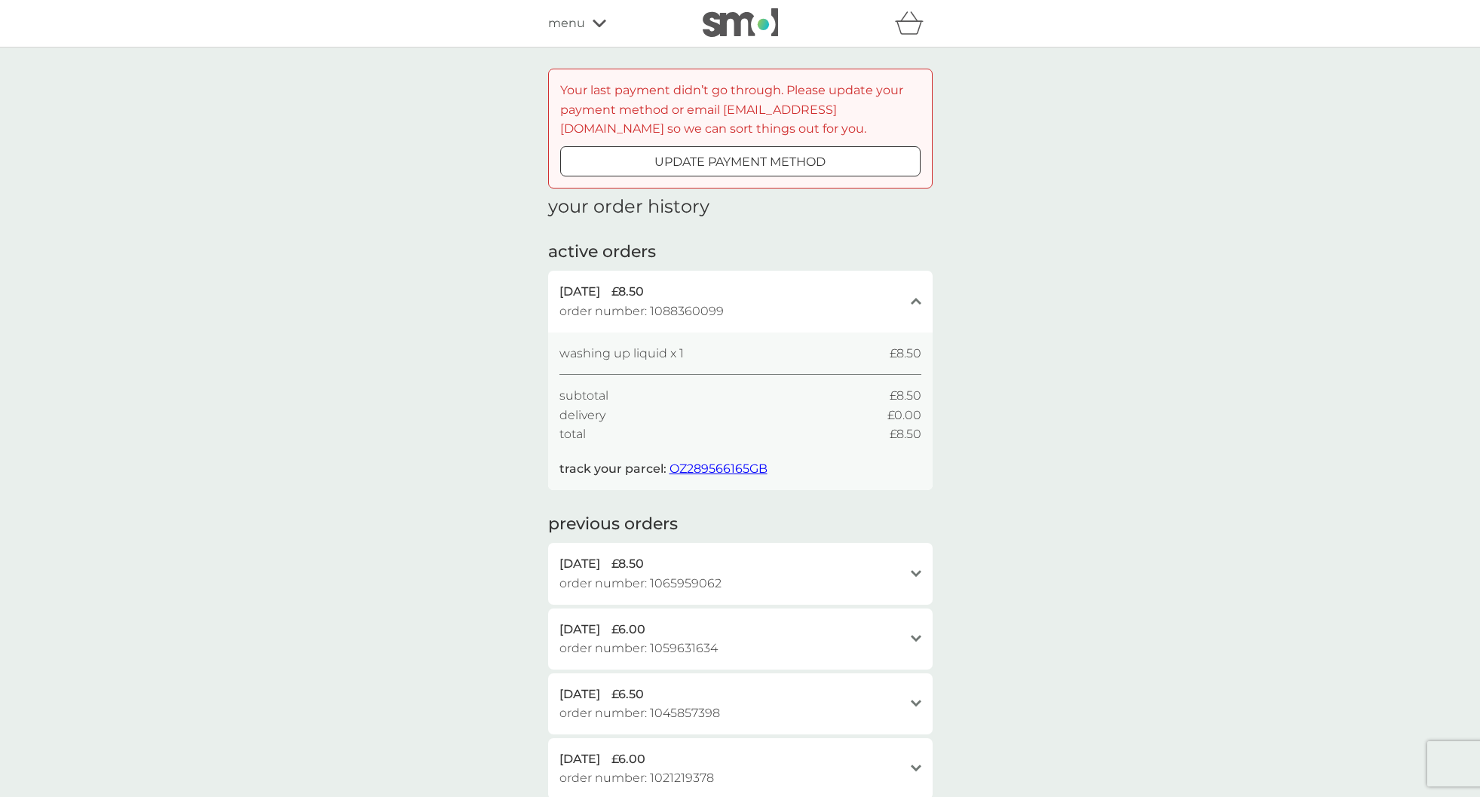
click at [567, 18] on span "menu" at bounding box center [566, 24] width 37 height 20
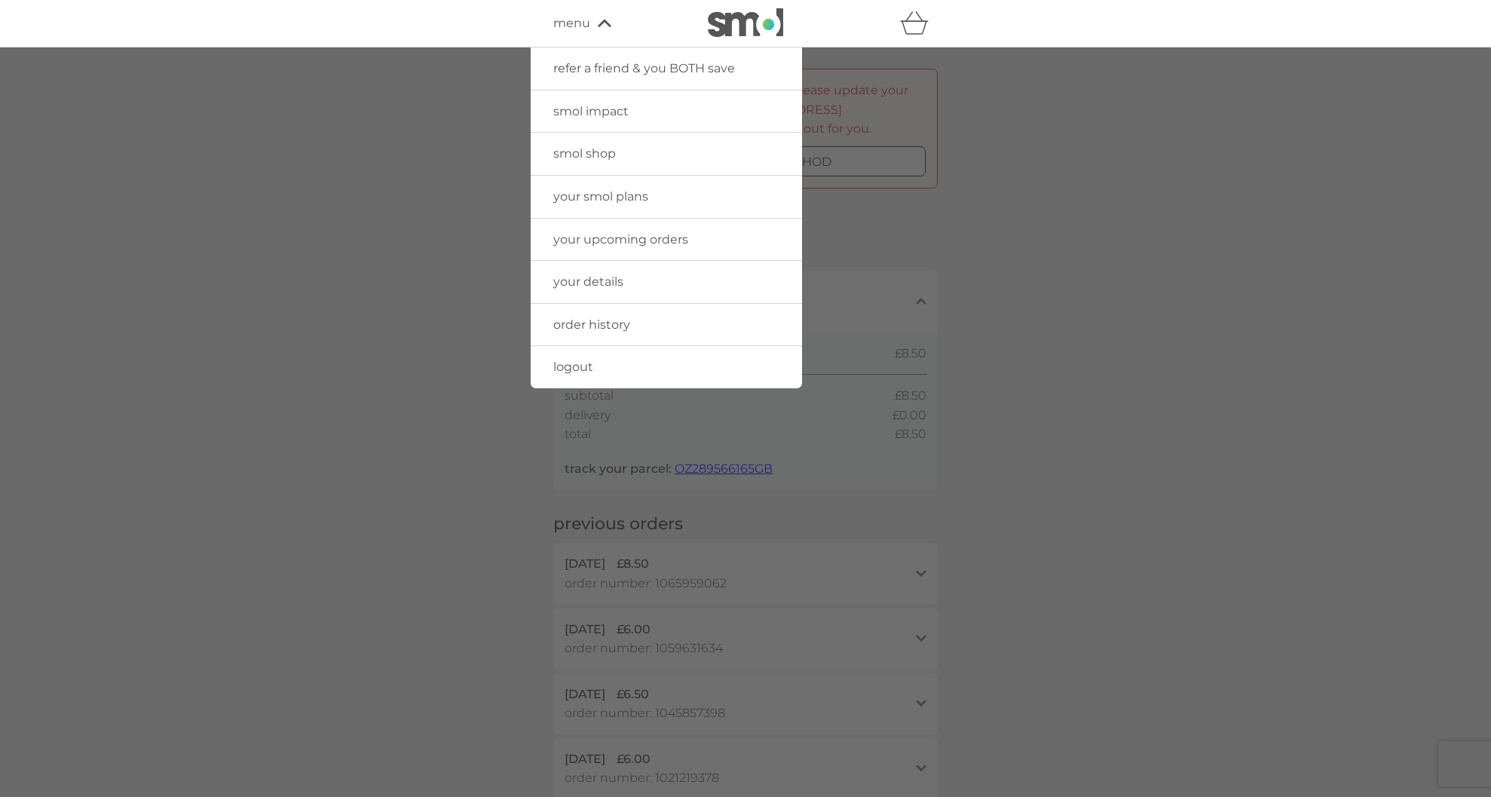
click at [576, 198] on span "your smol plans" at bounding box center [600, 196] width 95 height 14
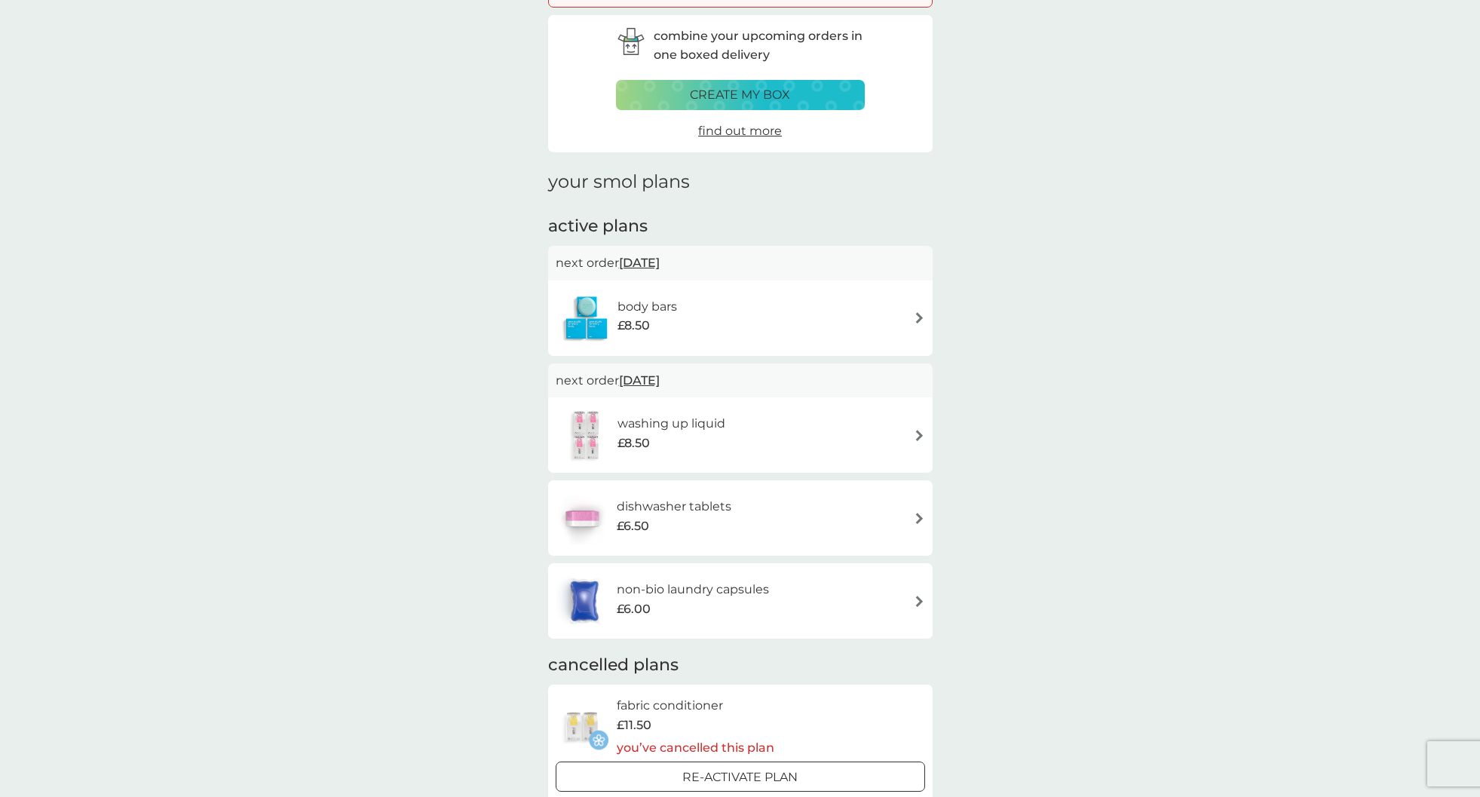
scroll to position [189, 0]
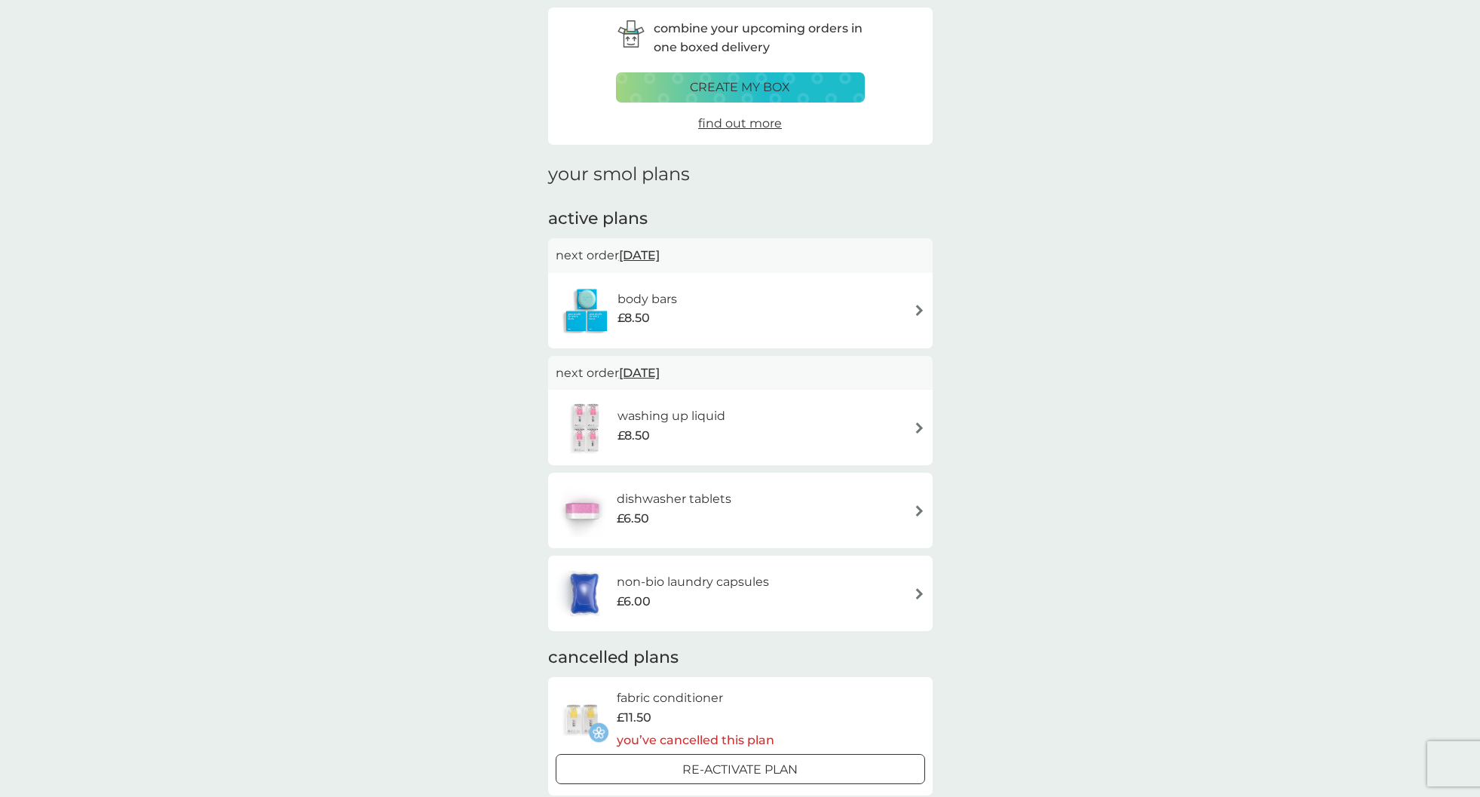
click at [908, 601] on div "non-bio laundry capsules £6.00" at bounding box center [740, 593] width 369 height 53
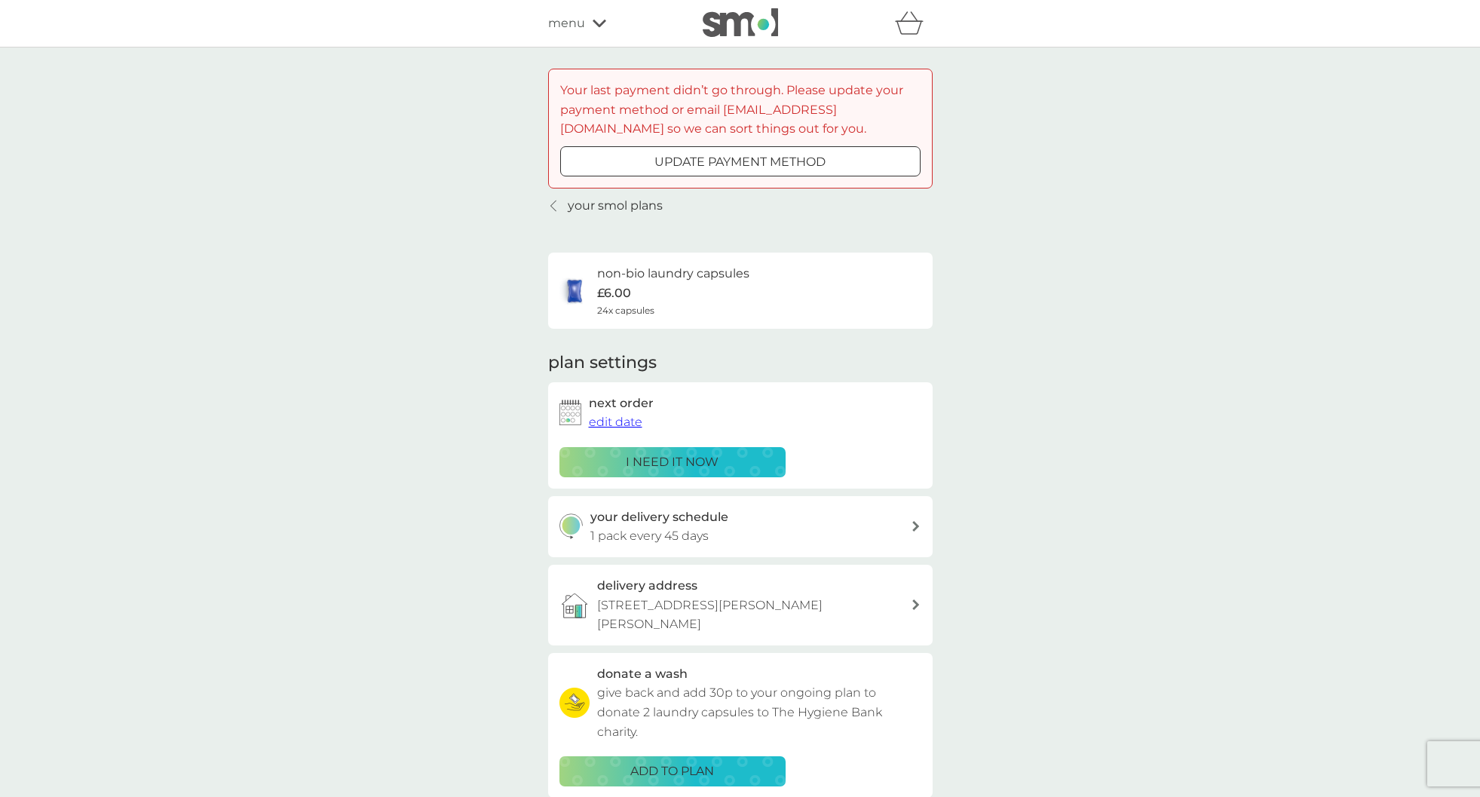
click at [722, 467] on div "i need it now" at bounding box center [672, 462] width 207 height 20
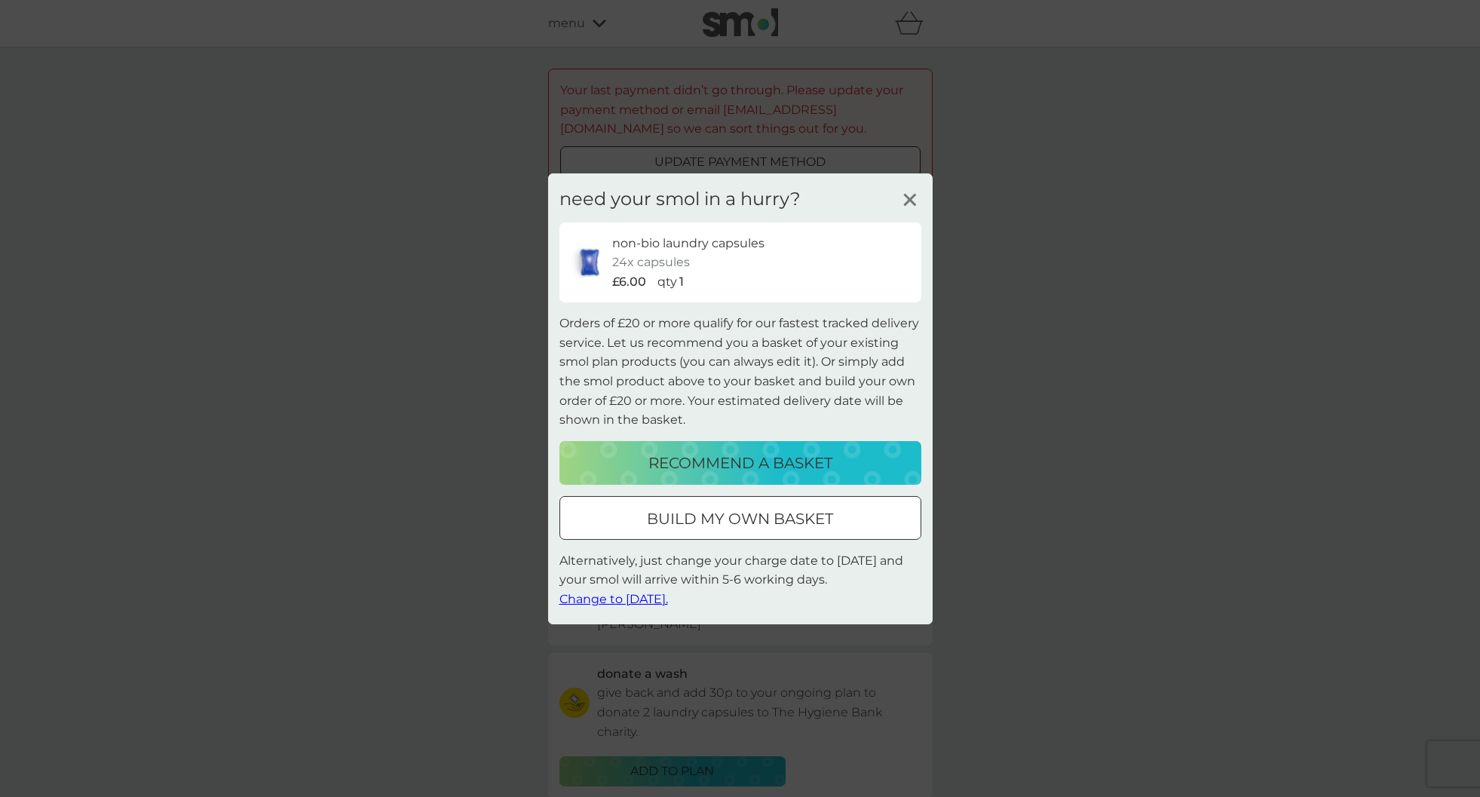
click at [632, 608] on button "Change to tomorrow." at bounding box center [613, 600] width 109 height 20
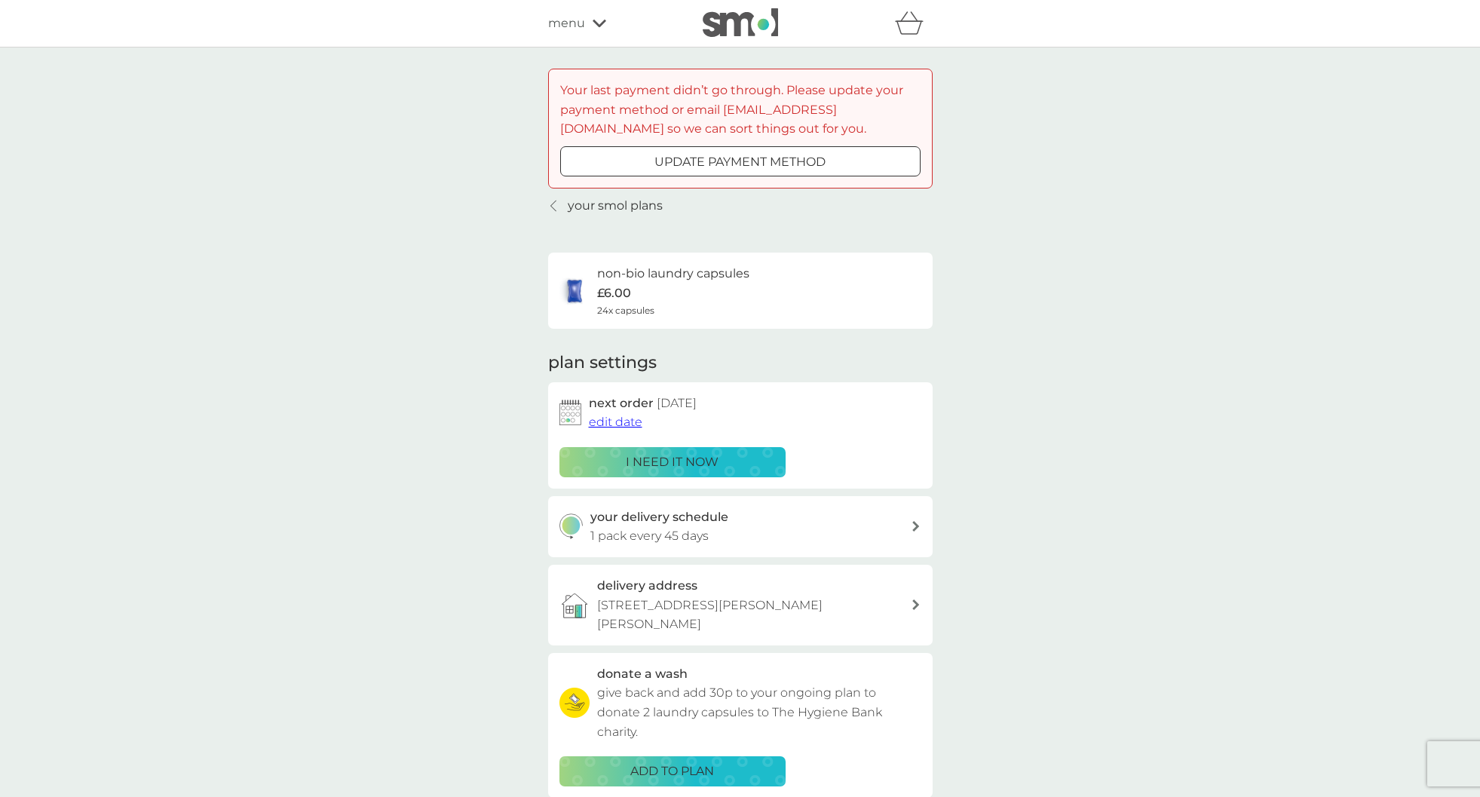
click at [908, 32] on icon "basket" at bounding box center [909, 22] width 29 height 23
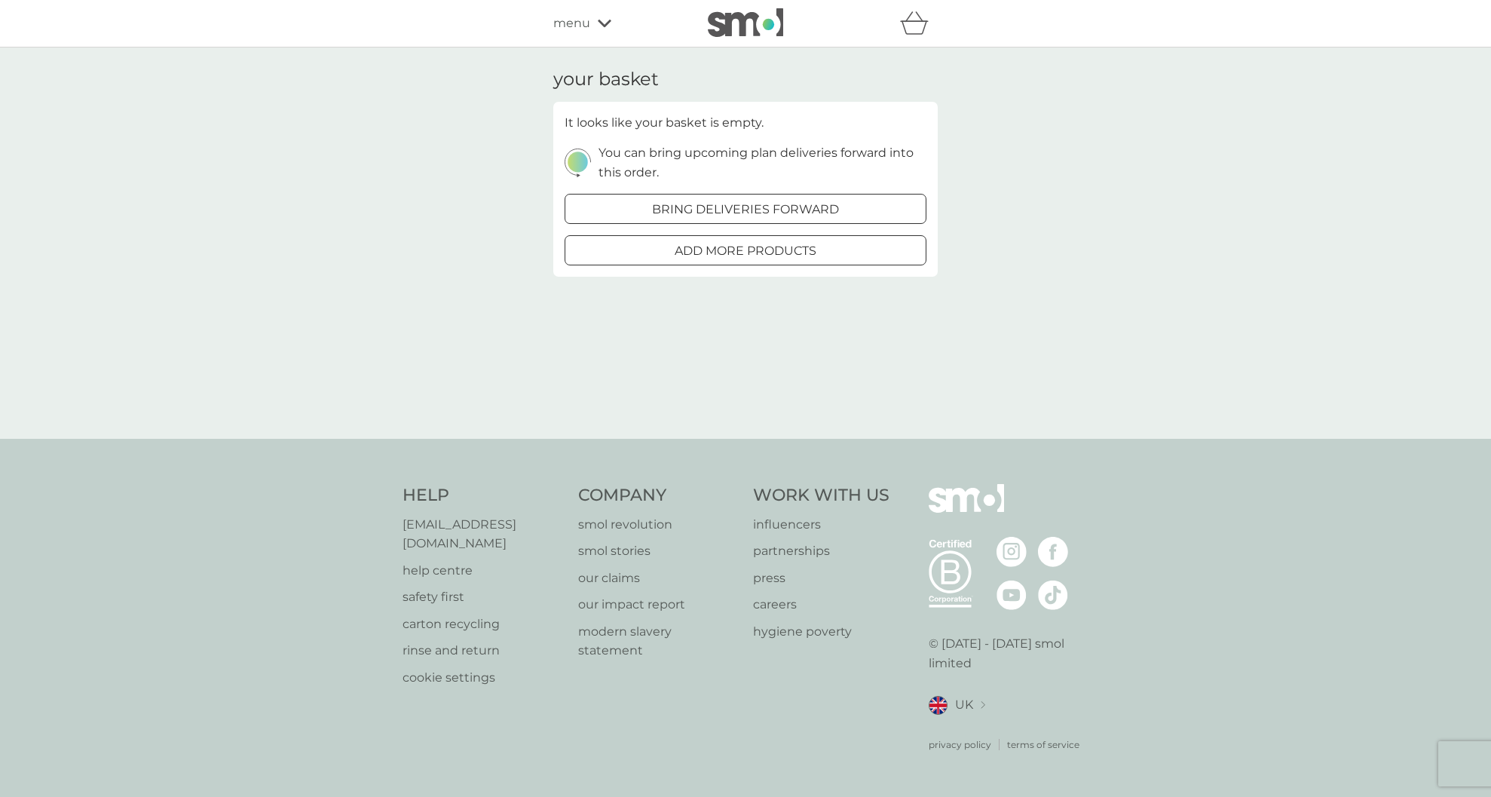
click at [590, 20] on div "menu" at bounding box center [617, 24] width 128 height 20
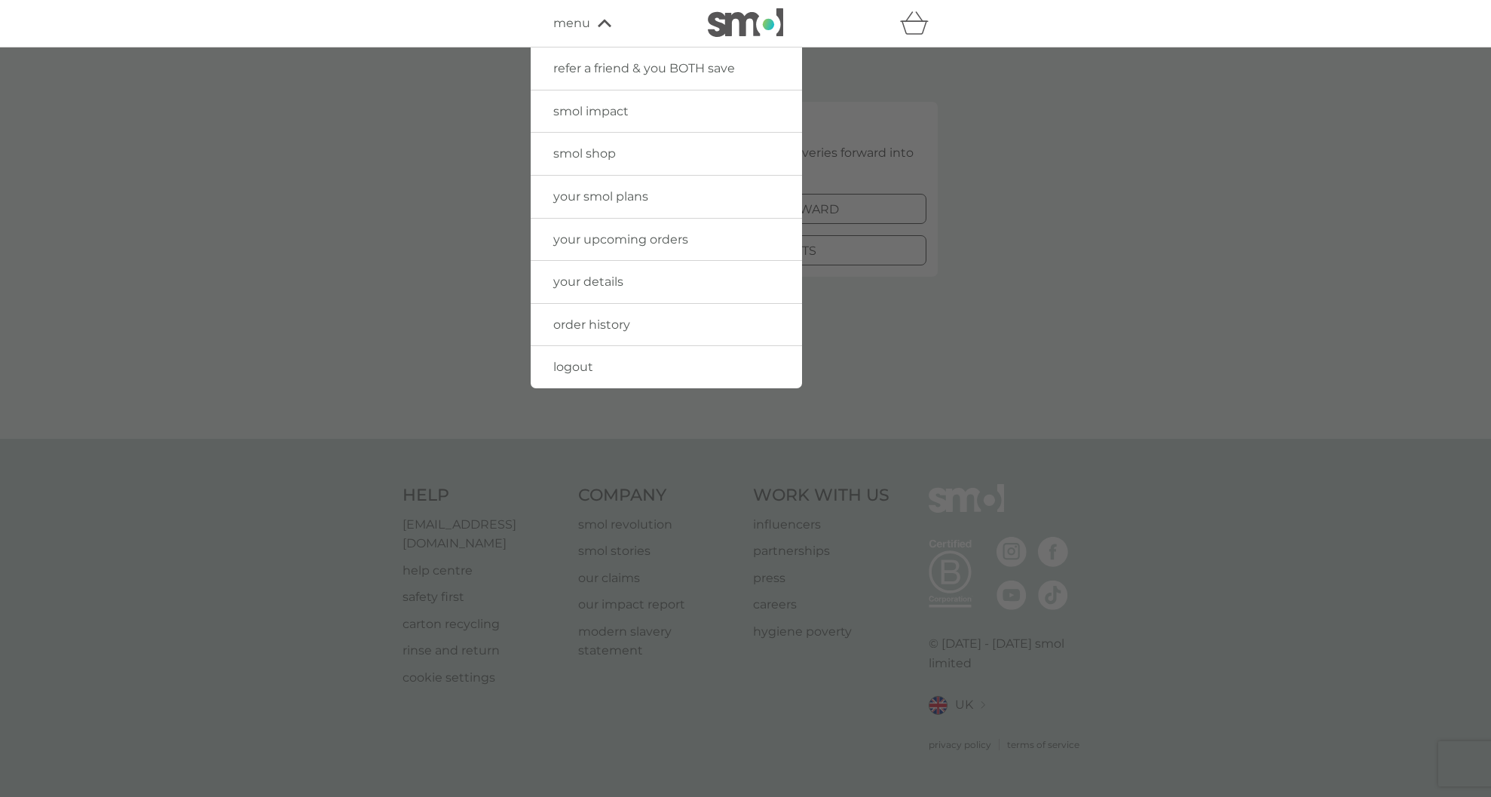
click at [615, 290] on link "your details" at bounding box center [666, 282] width 271 height 42
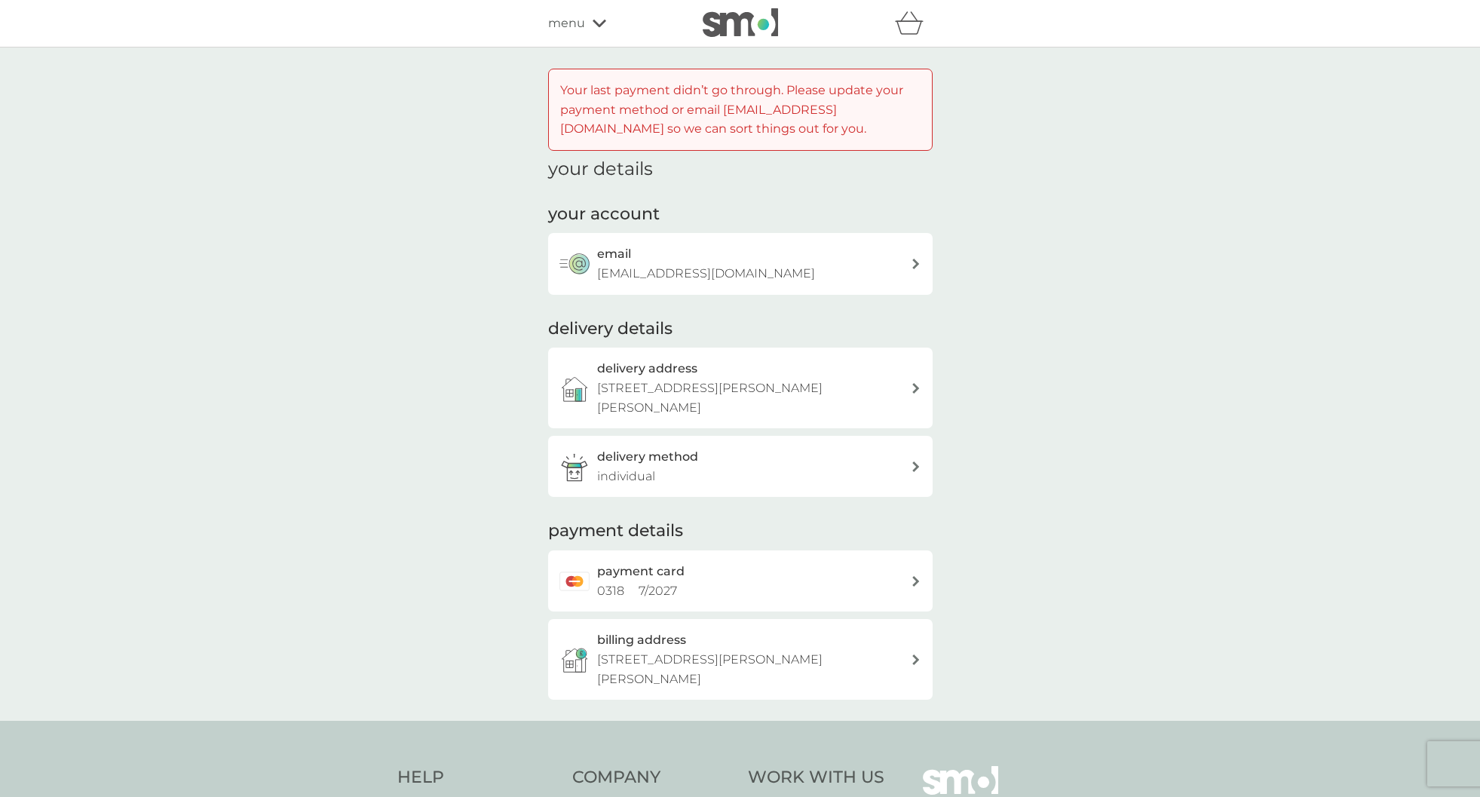
click at [819, 574] on div "payment card 0318 7 / 2027" at bounding box center [754, 581] width 314 height 38
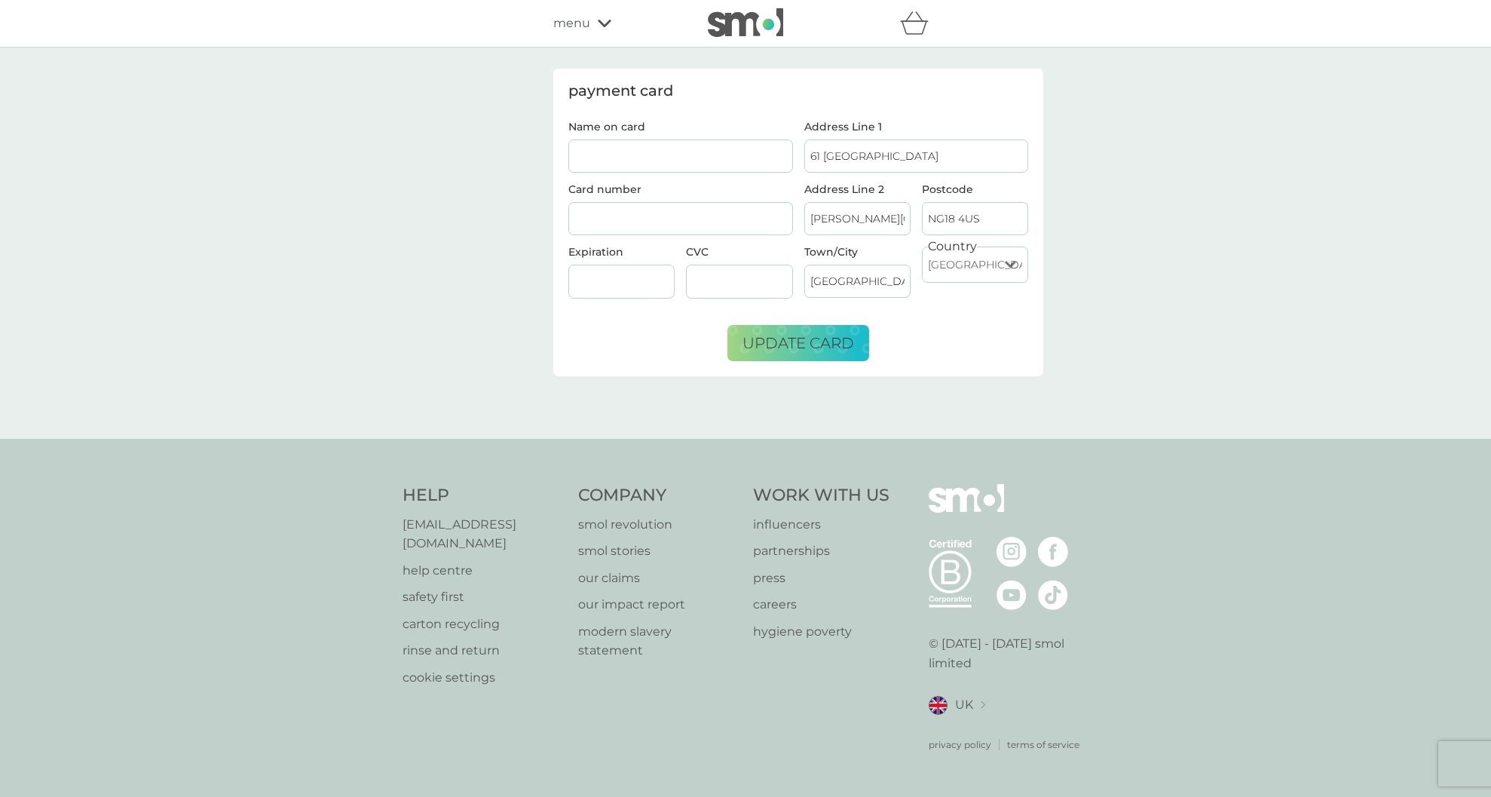
click at [679, 225] on div at bounding box center [681, 219] width 225 height 34
type input "Nicola Reynolds"
type input "07/2027"
click at [788, 332] on button "update card" at bounding box center [799, 343] width 142 height 36
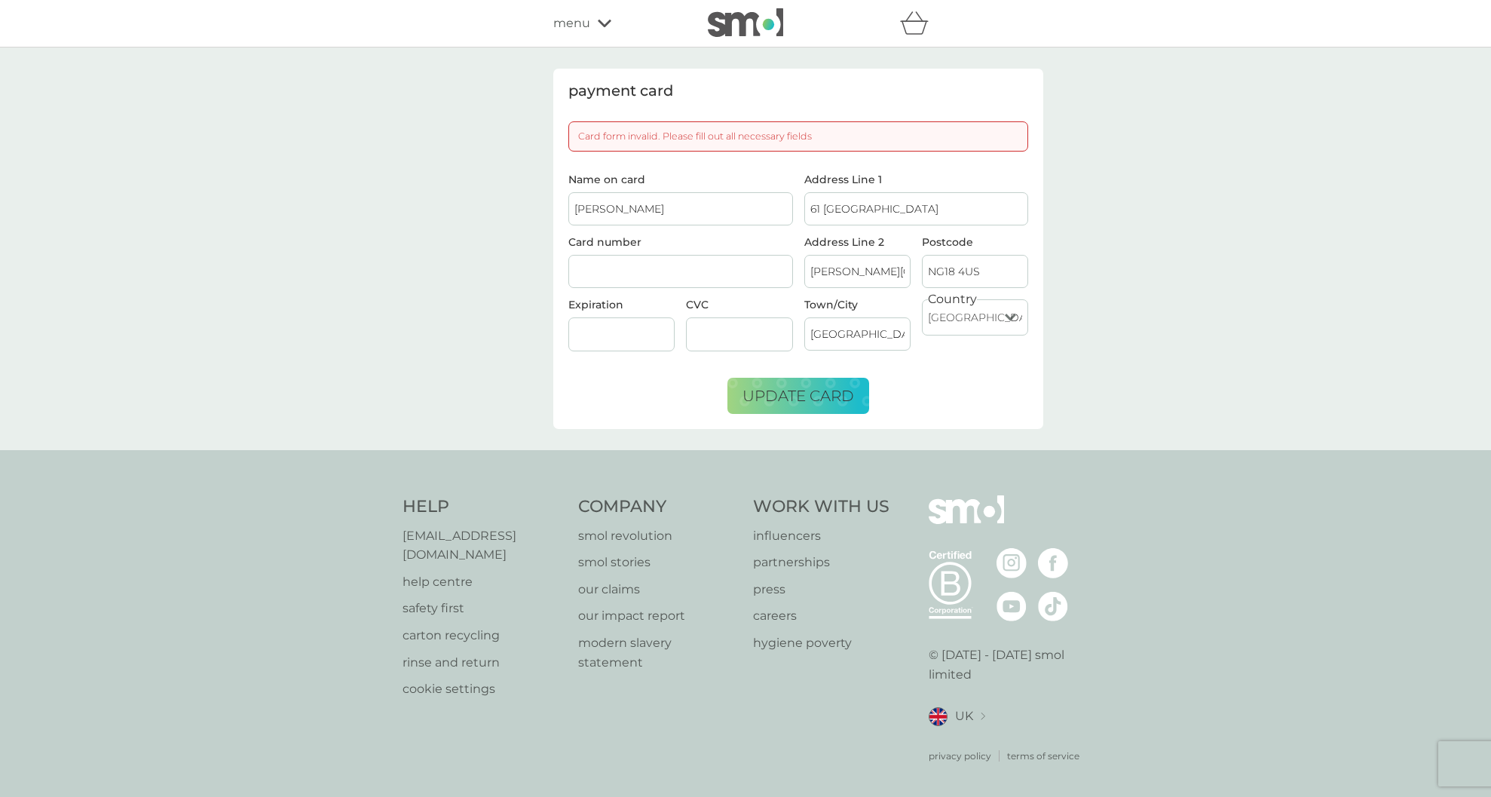
click at [832, 276] on input "Berry Hill Park" at bounding box center [858, 271] width 106 height 33
click at [774, 397] on span "update card" at bounding box center [799, 396] width 112 height 18
click at [697, 211] on input "Nicola Reynolds" at bounding box center [681, 208] width 225 height 33
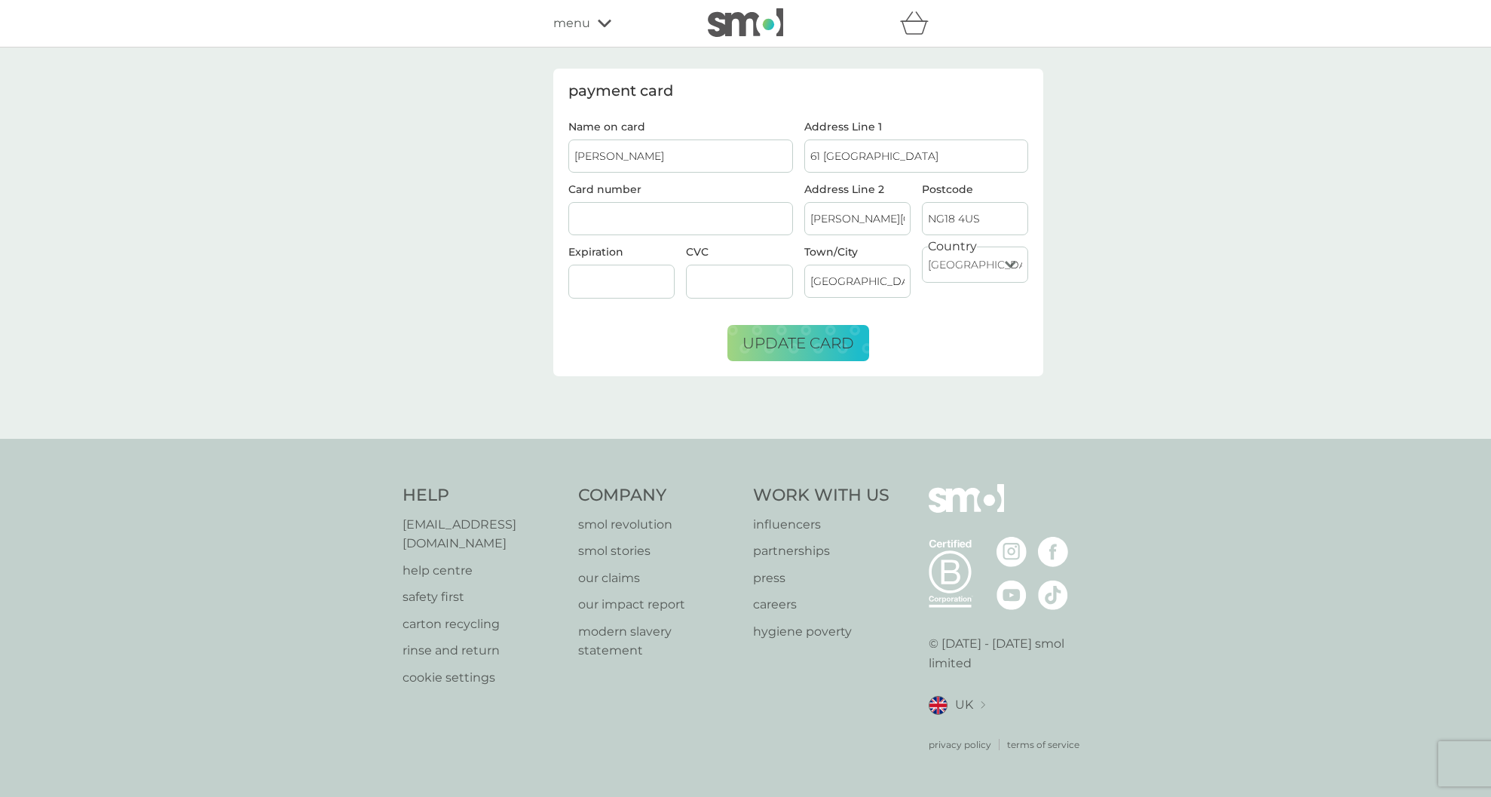
click at [850, 211] on input "Berry Hill Park" at bounding box center [858, 218] width 106 height 33
drag, startPoint x: 679, startPoint y: 380, endPoint x: 697, endPoint y: 359, distance: 27.8
click at [679, 380] on div "payment card Name on card Nicola Reynolds Card number Expiration 07/2027 CVC Ad…" at bounding box center [745, 243] width 407 height 349
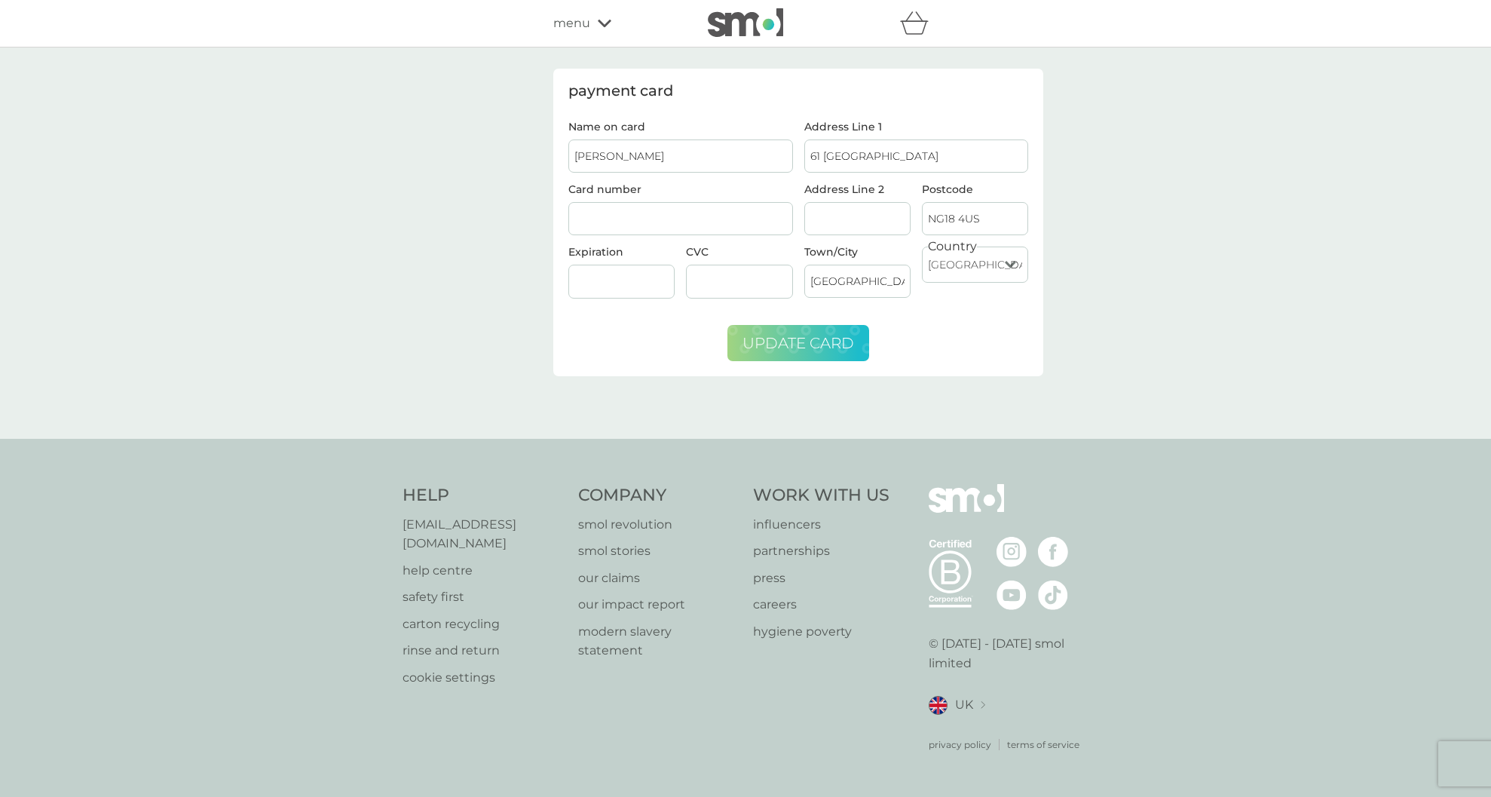
click at [768, 347] on span "update card" at bounding box center [799, 343] width 112 height 18
click at [605, 210] on div at bounding box center [681, 219] width 225 height 34
click at [805, 235] on div at bounding box center [805, 235] width 0 height 0
click at [649, 206] on div at bounding box center [681, 219] width 225 height 34
click at [648, 158] on input "Nicola Reynolds" at bounding box center [681, 155] width 225 height 33
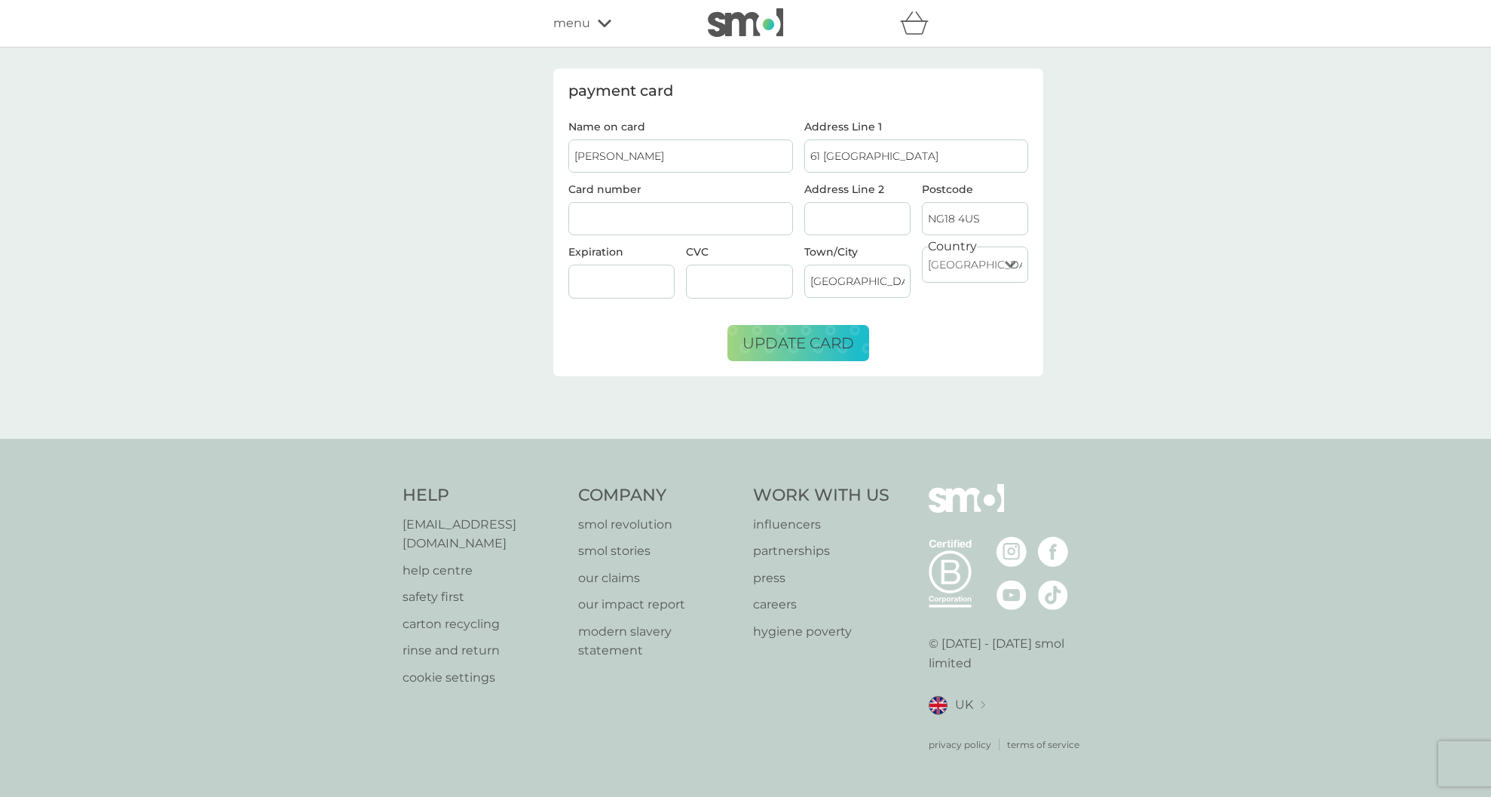
click at [583, 270] on div "07/2027" at bounding box center [622, 282] width 106 height 34
click at [801, 342] on span "update card" at bounding box center [799, 343] width 112 height 18
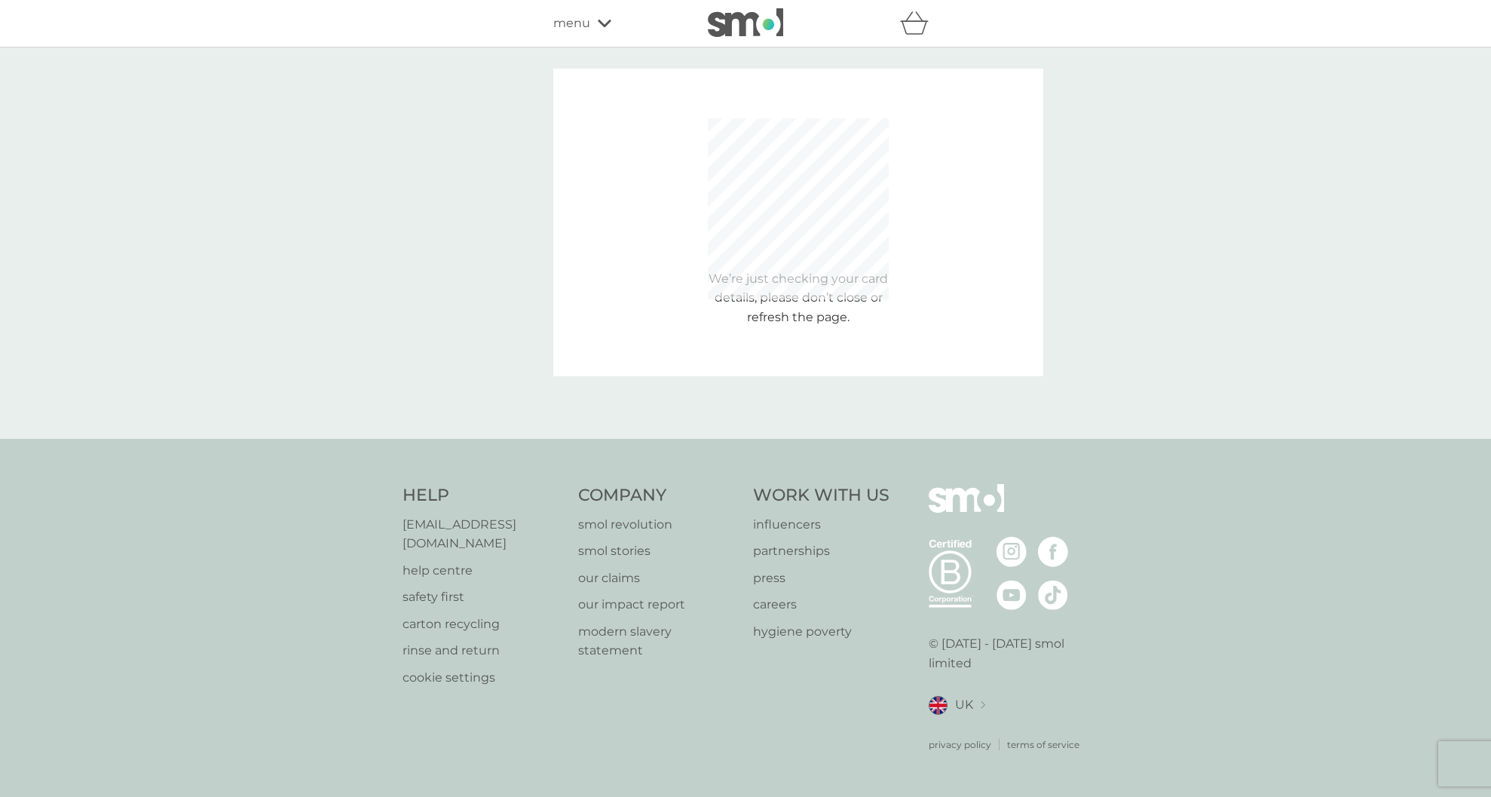
type input "Nicola Reynolds"
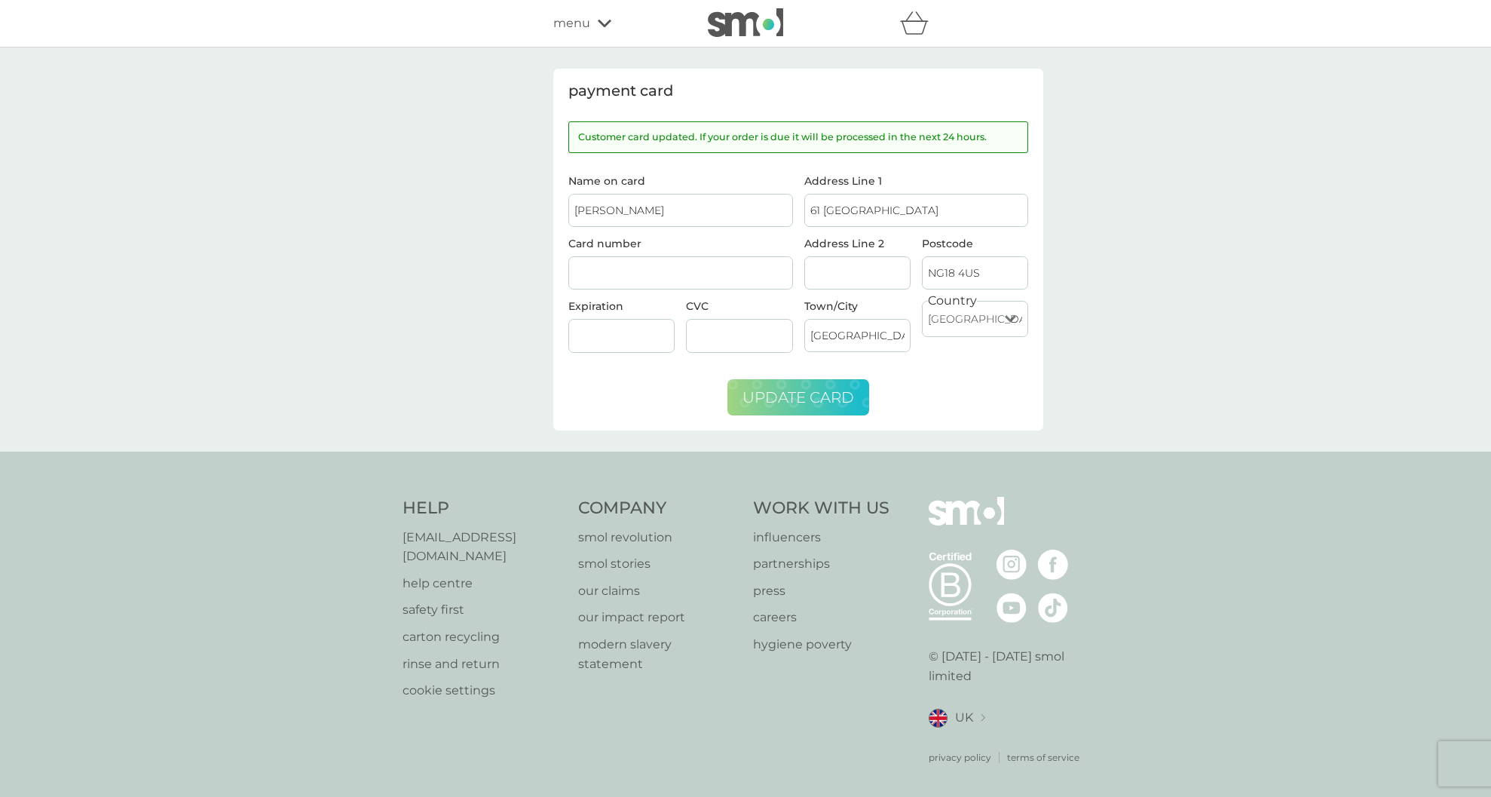
click at [605, 19] on icon at bounding box center [605, 23] width 14 height 9
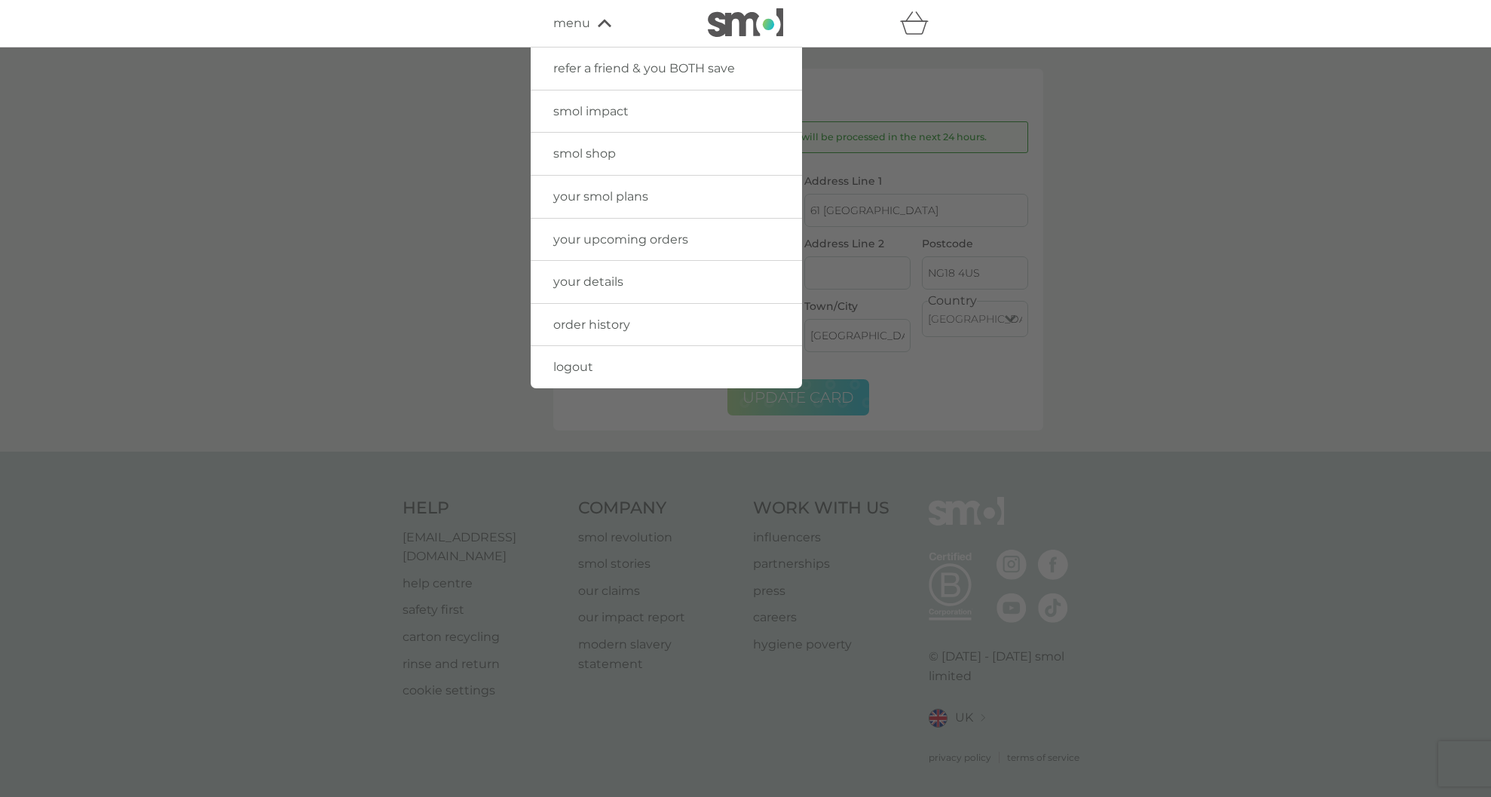
click at [613, 351] on link "logout" at bounding box center [666, 367] width 271 height 42
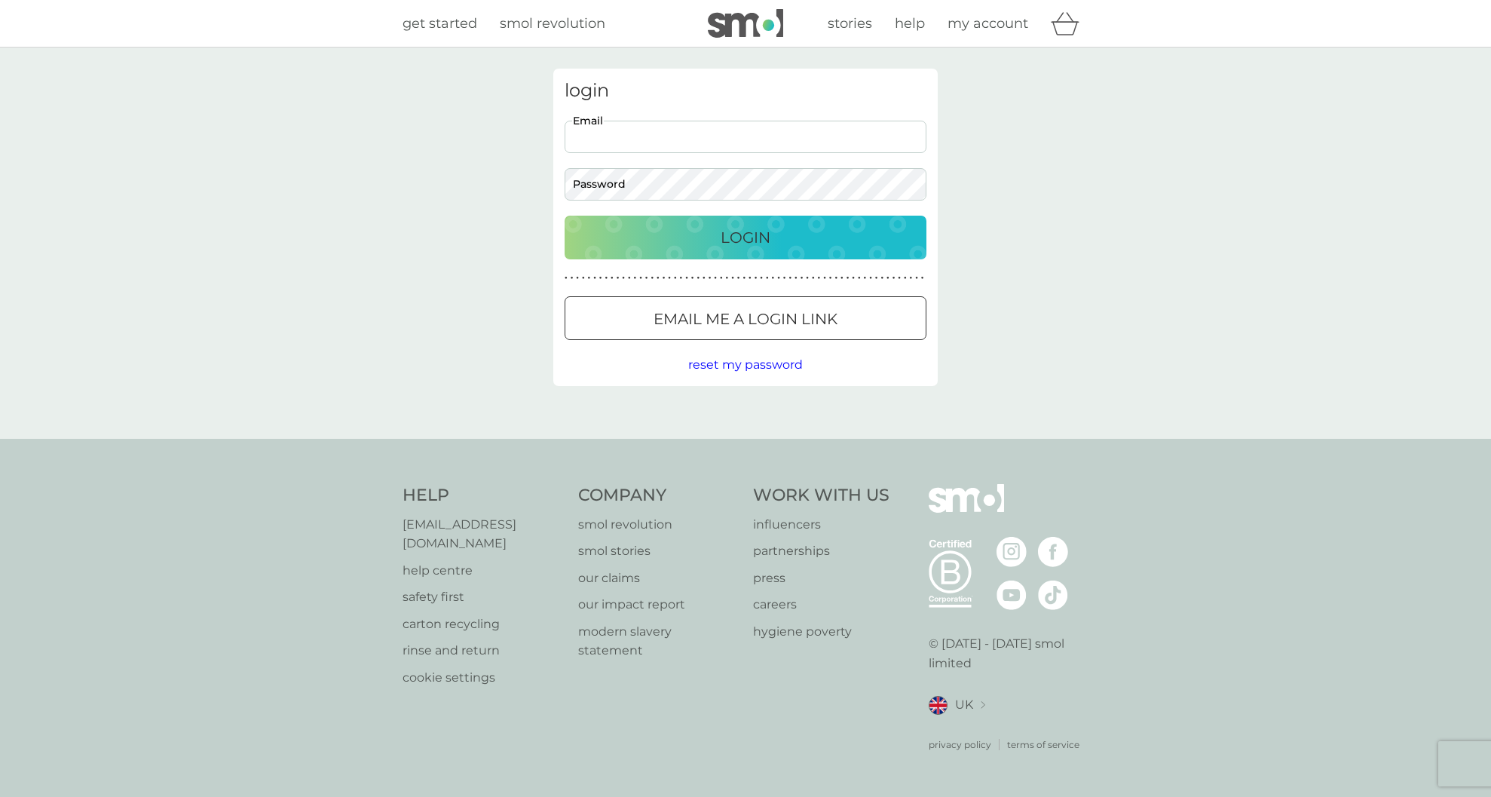
type input "[EMAIL_ADDRESS][DOMAIN_NAME]"
